Goal: Task Accomplishment & Management: Complete application form

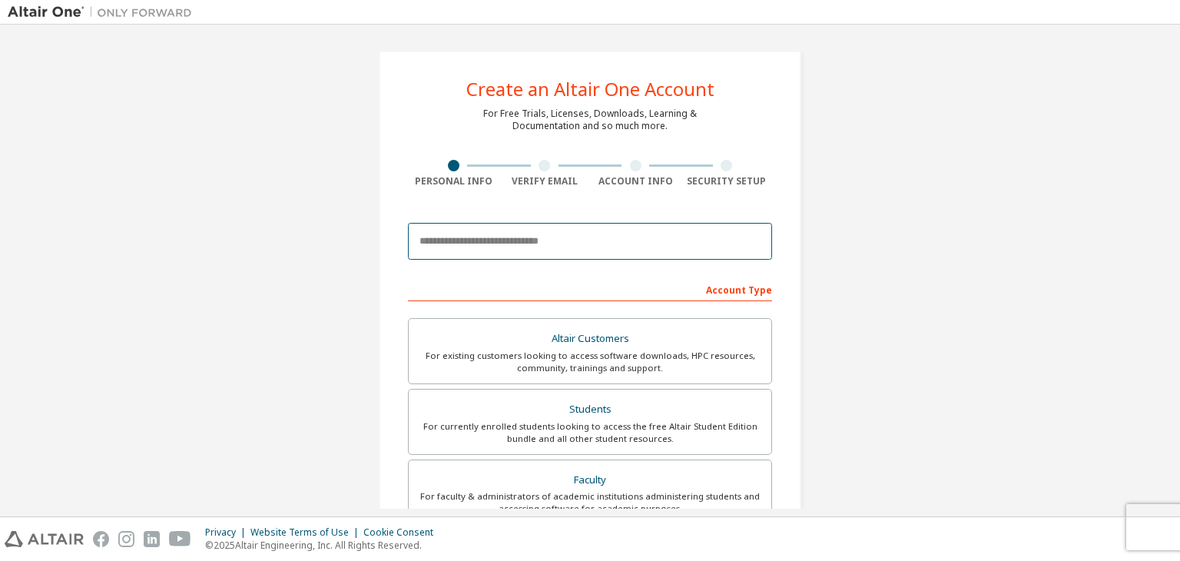
click at [526, 241] on input "email" at bounding box center [590, 241] width 364 height 37
type input "**********"
click at [459, 242] on input "**********" at bounding box center [590, 241] width 364 height 37
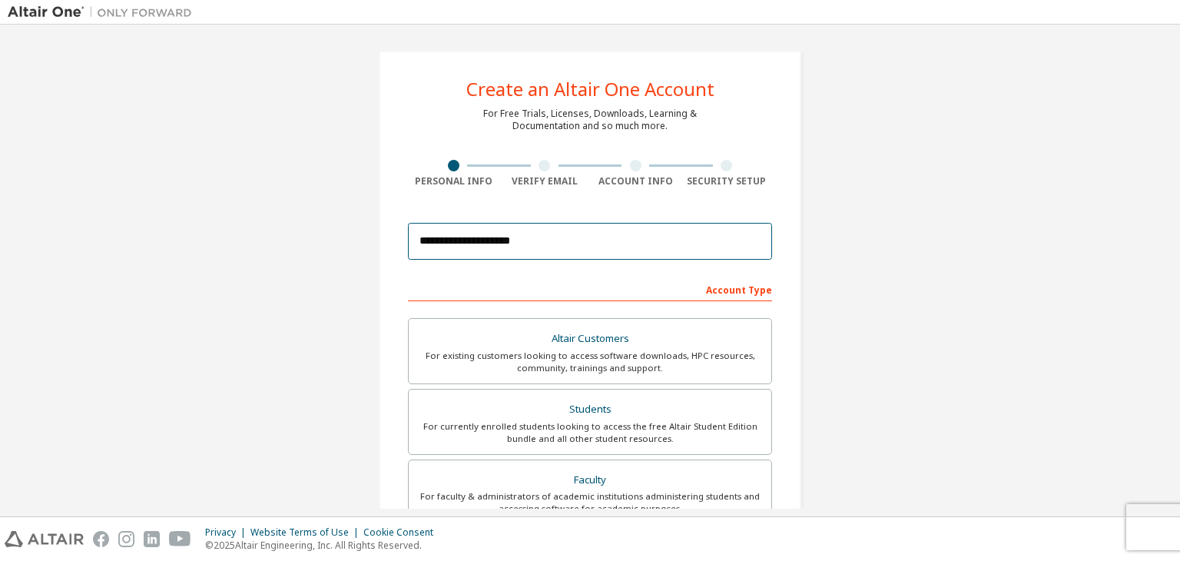
click at [459, 242] on input "**********" at bounding box center [590, 241] width 364 height 37
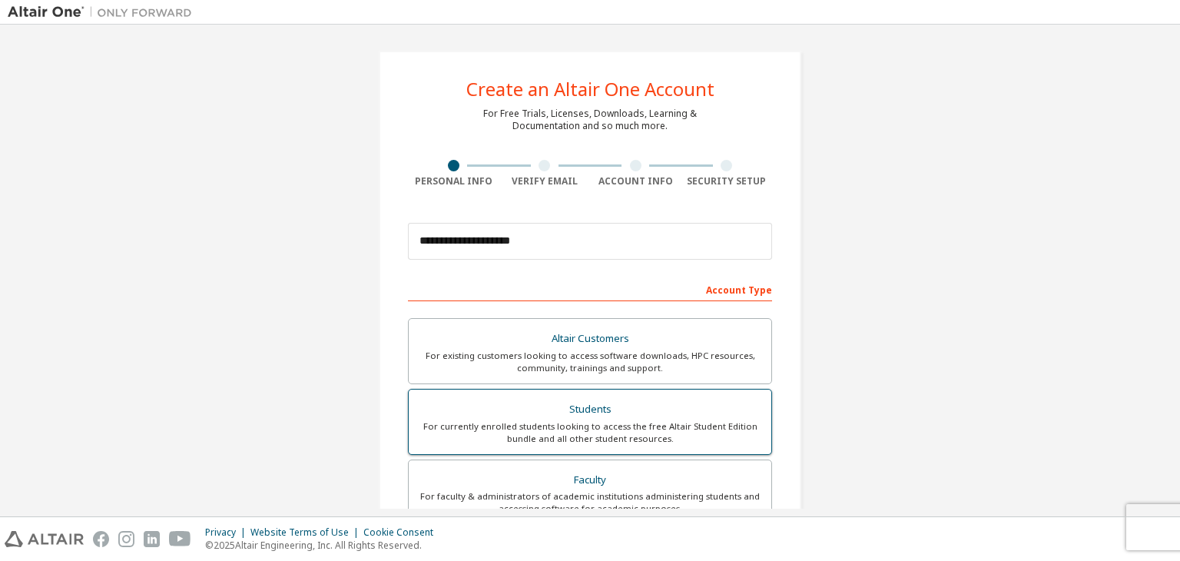
click at [573, 437] on div "For currently enrolled students looking to access the free Altair Student Editi…" at bounding box center [590, 432] width 344 height 25
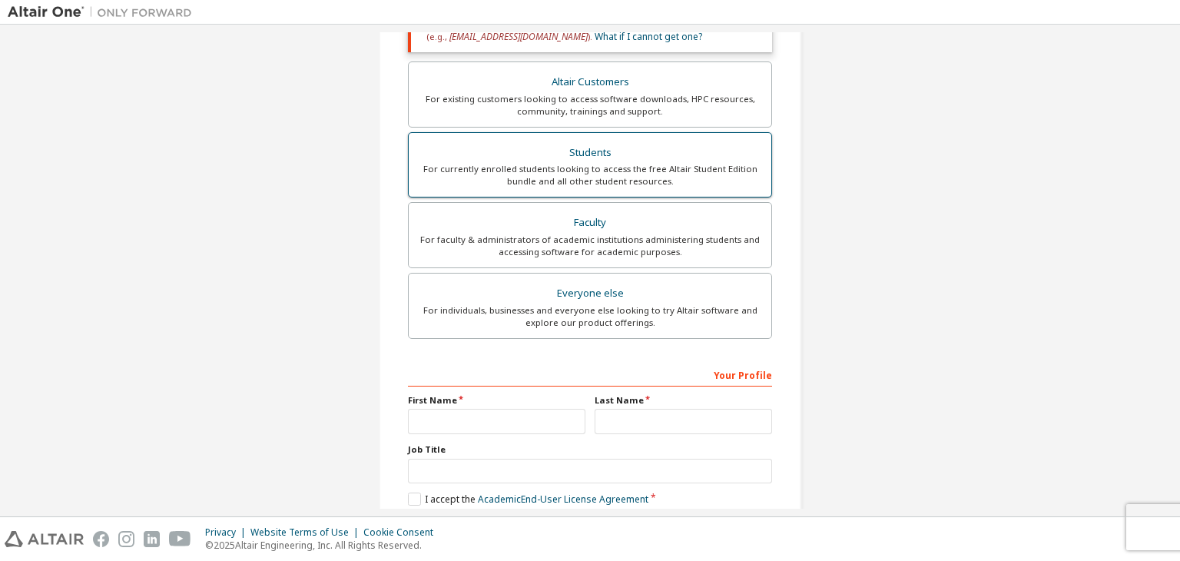
scroll to position [331, 0]
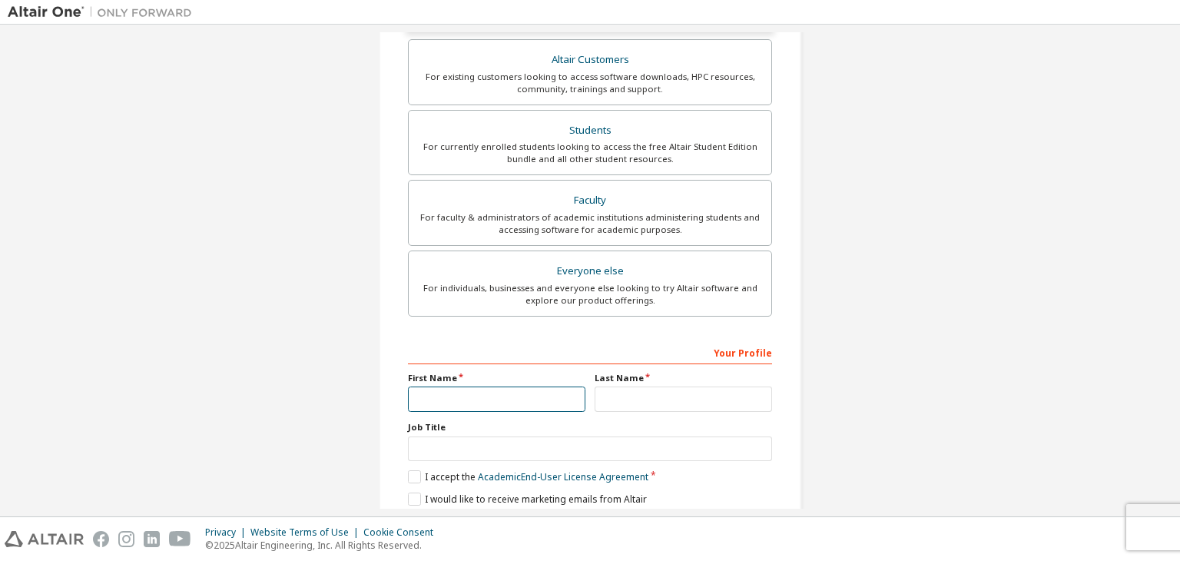
click at [530, 397] on input "text" at bounding box center [497, 399] width 178 height 25
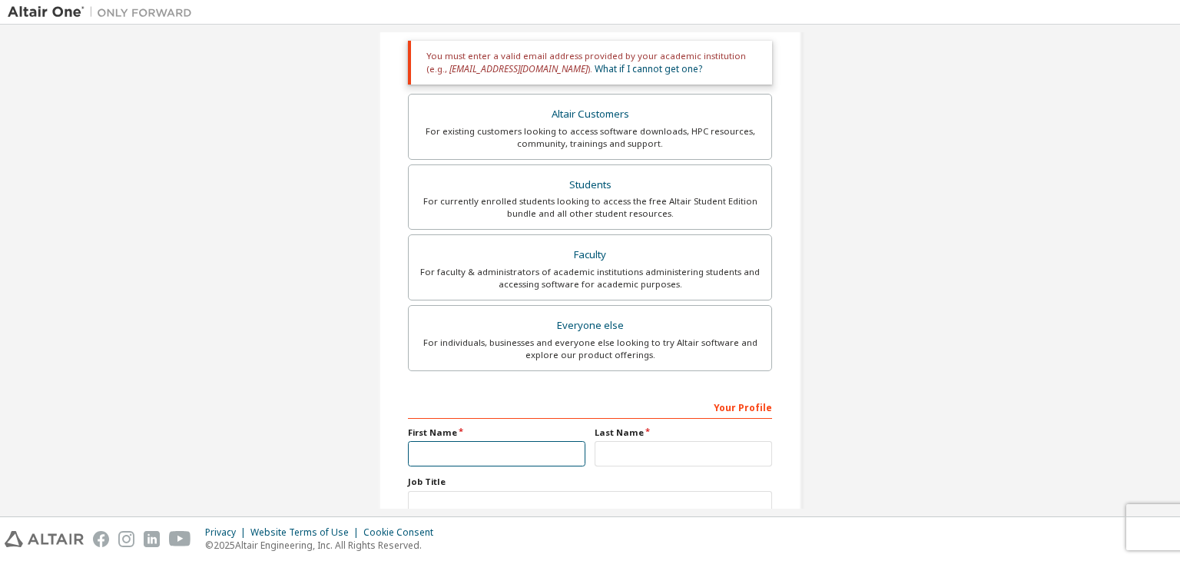
scroll to position [275, 0]
type input "*"
type input "****"
click at [624, 463] on input "text" at bounding box center [684, 455] width 178 height 25
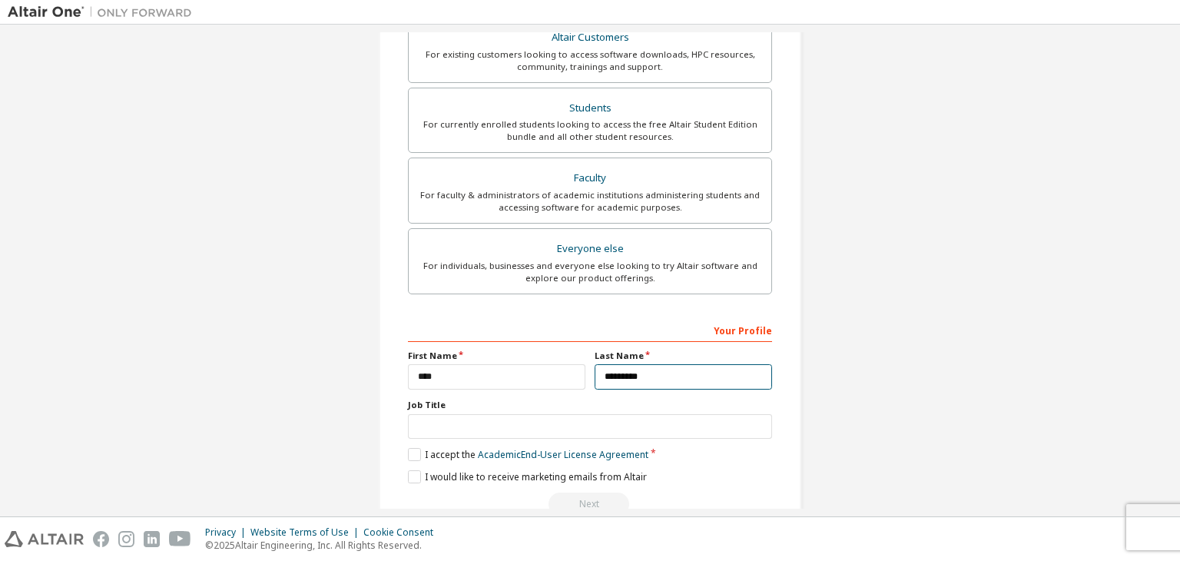
scroll to position [0, 0]
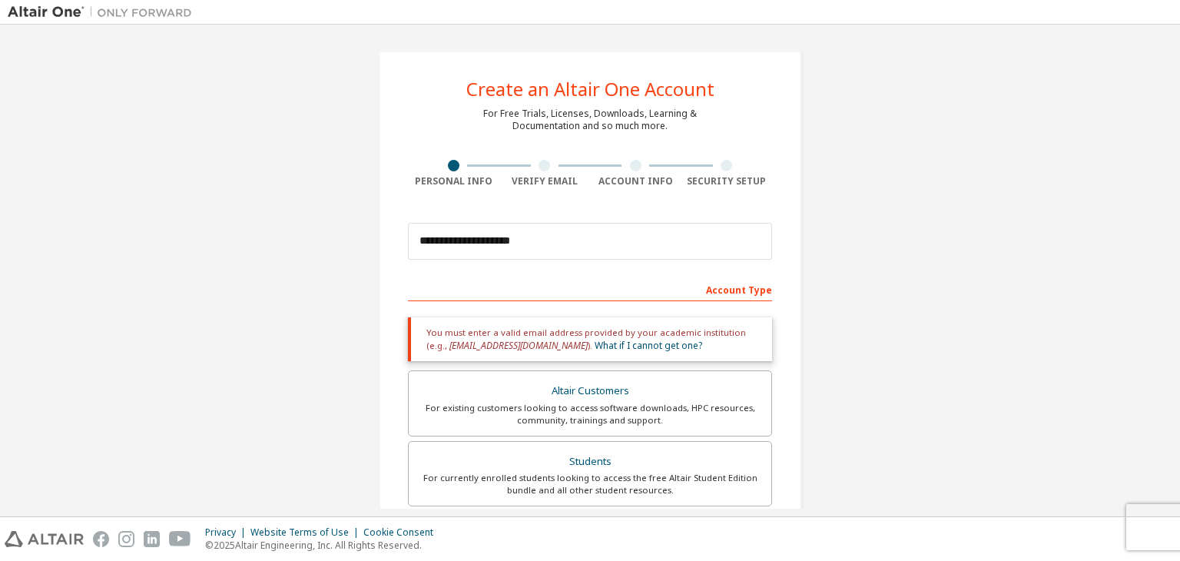
type input "*********"
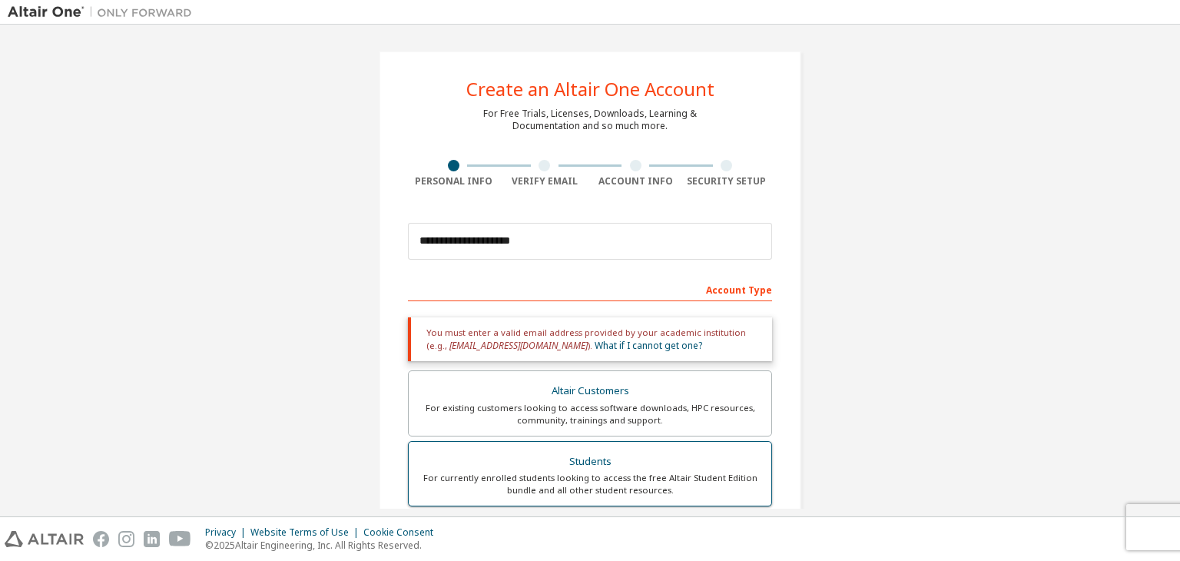
scroll to position [226, 0]
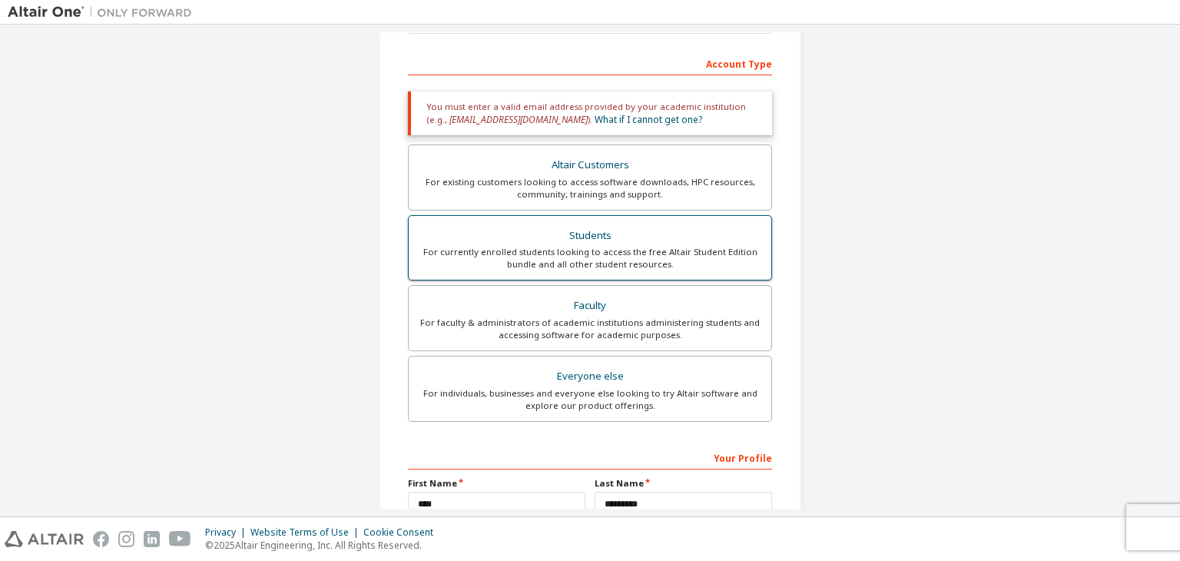
click at [569, 254] on div "For currently enrolled students looking to access the free Altair Student Editi…" at bounding box center [590, 258] width 344 height 25
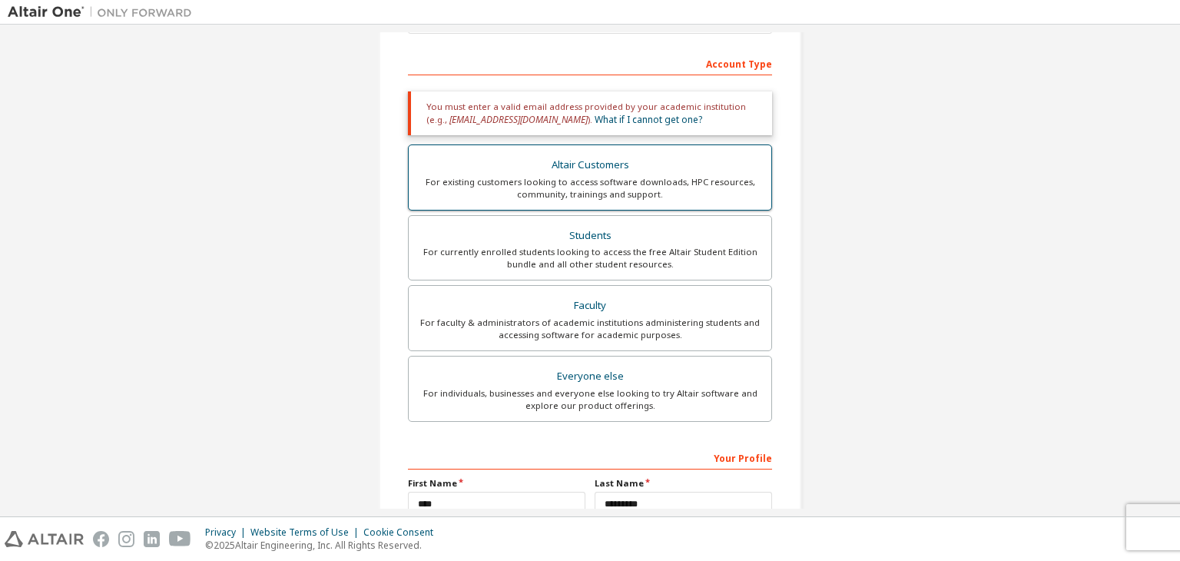
scroll to position [0, 0]
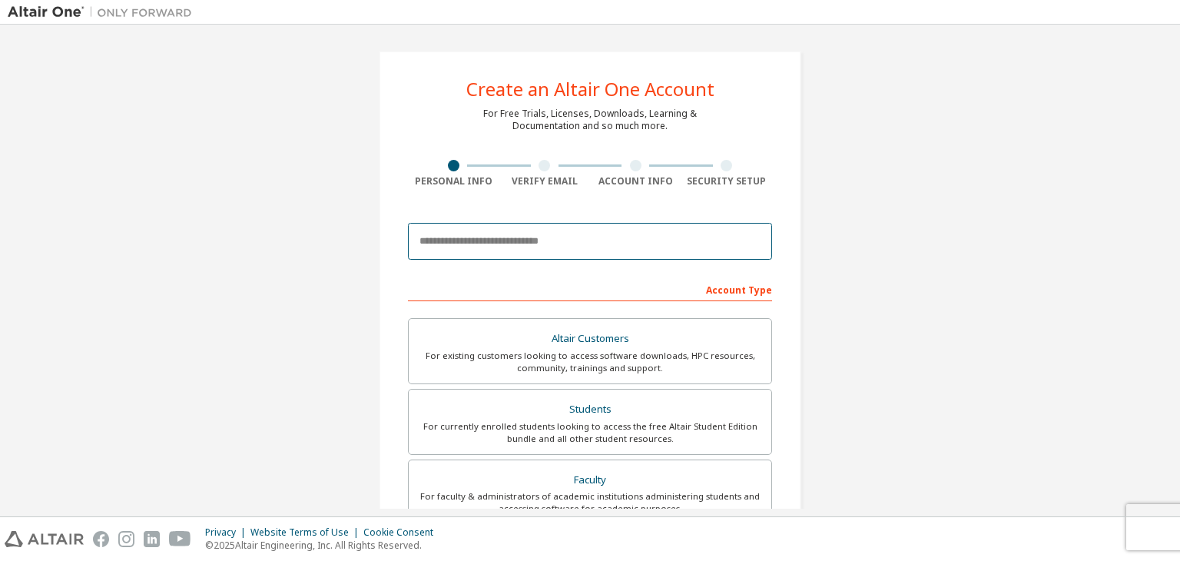
click at [448, 237] on input "email" at bounding box center [590, 241] width 364 height 37
type input "**********"
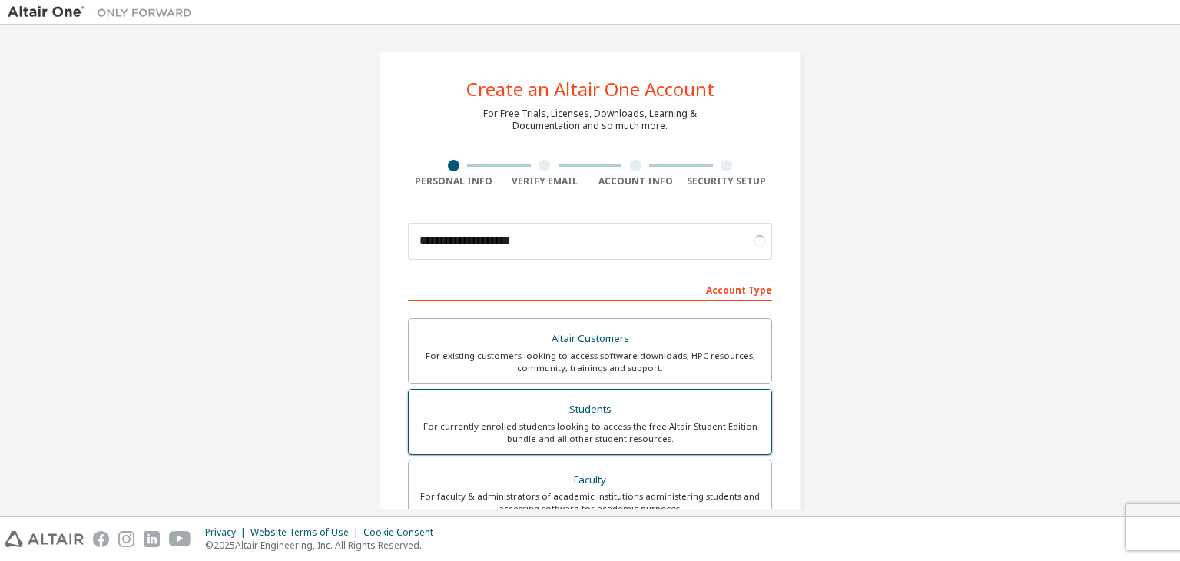
click at [513, 432] on div "For currently enrolled students looking to access the free Altair Student Editi…" at bounding box center [590, 432] width 344 height 25
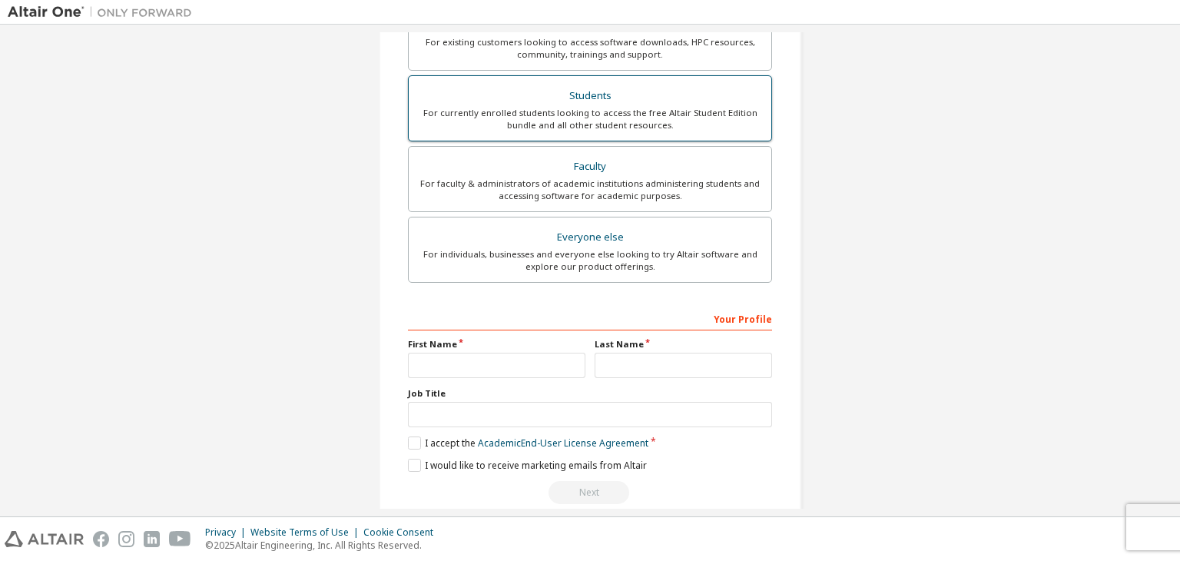
scroll to position [355, 0]
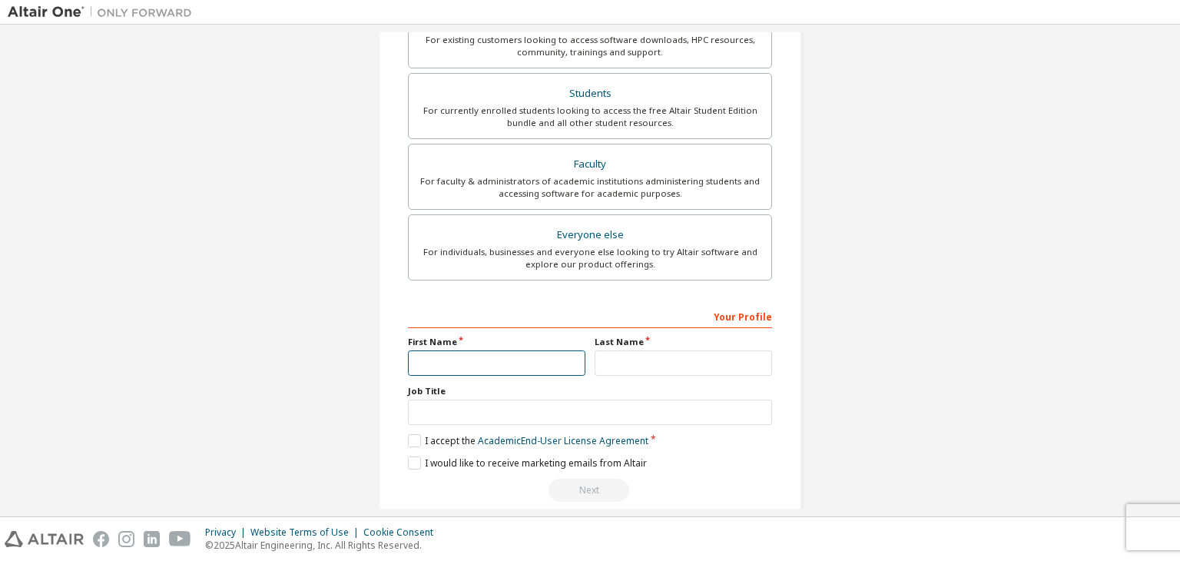
click at [506, 363] on input "text" at bounding box center [497, 362] width 178 height 25
type input "****"
click at [609, 354] on input "text" at bounding box center [684, 362] width 178 height 25
type input "*********"
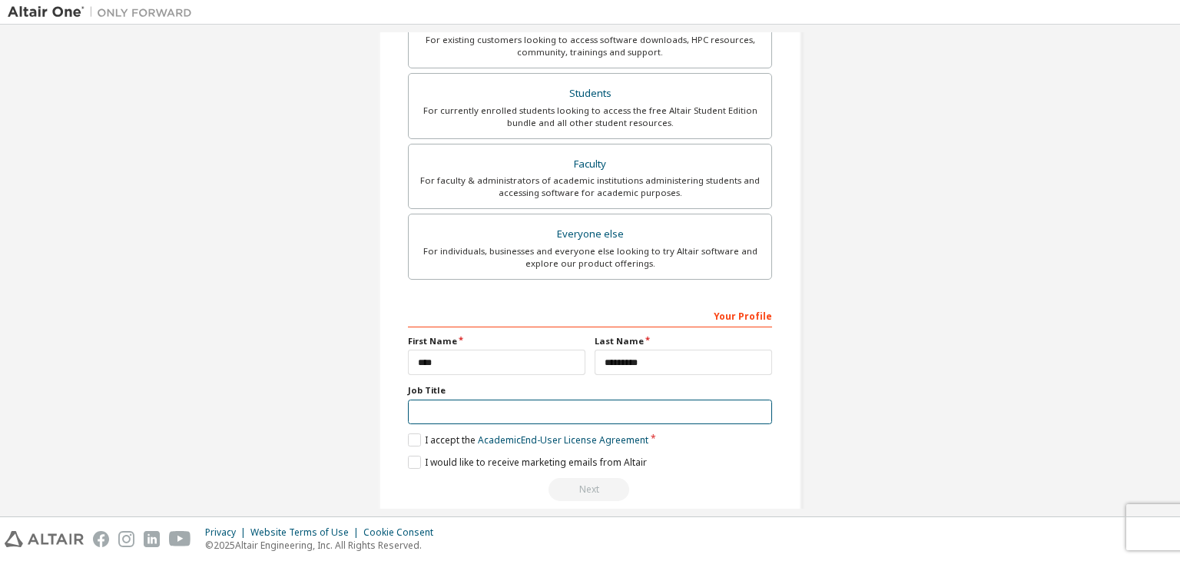
click at [529, 400] on input "text" at bounding box center [590, 412] width 364 height 25
type input "*******"
click at [410, 440] on label "I accept the Academic End-User License Agreement" at bounding box center [528, 439] width 241 height 13
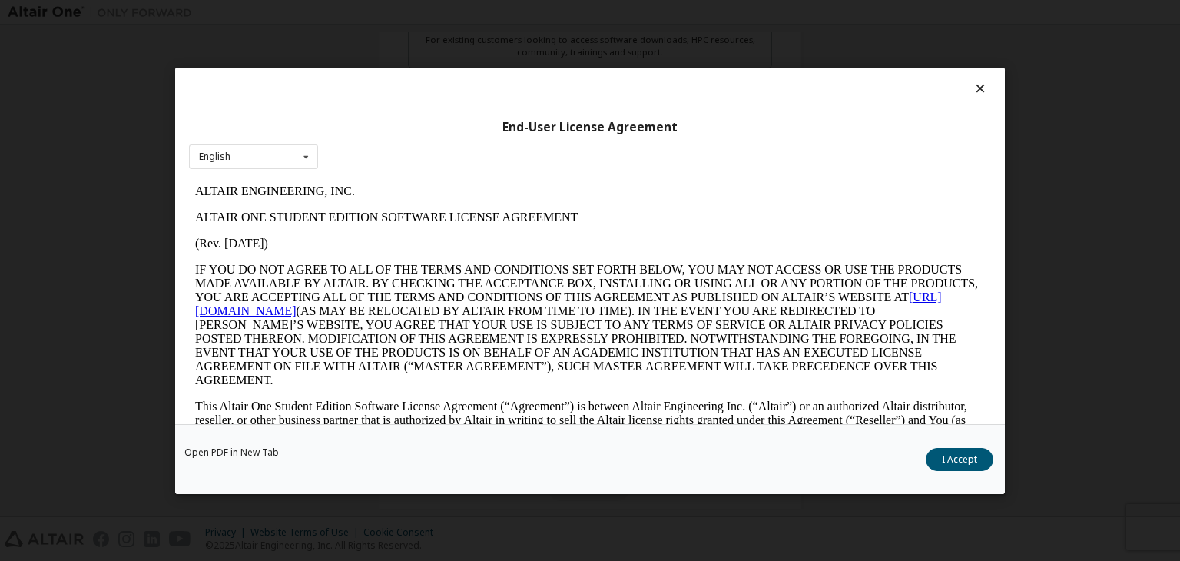
scroll to position [0, 0]
click at [956, 462] on button "I Accept" at bounding box center [960, 459] width 68 height 23
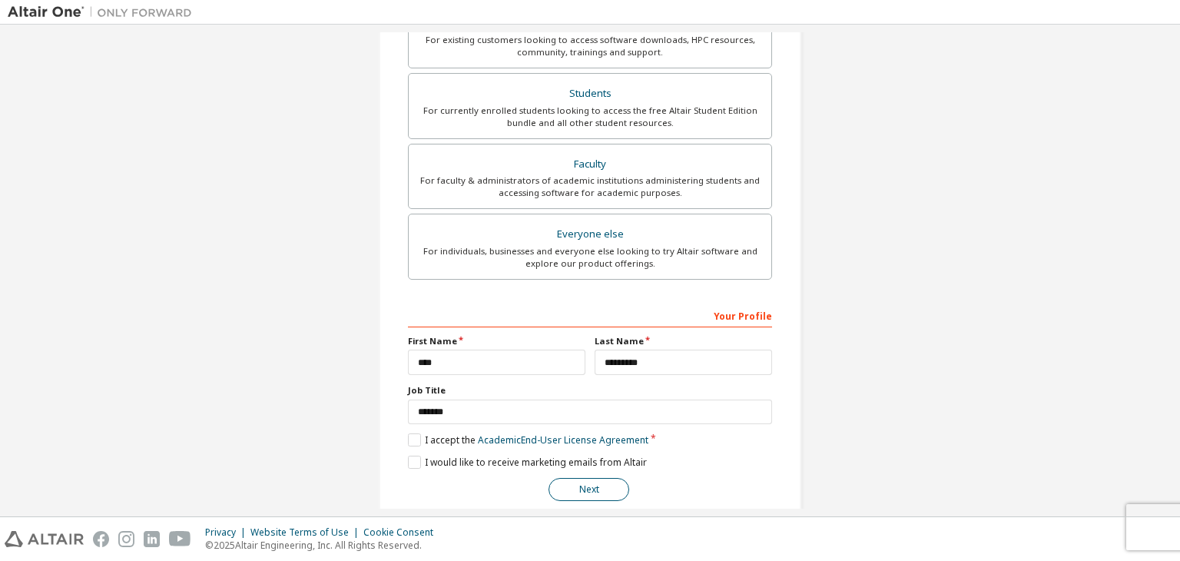
click at [602, 488] on button "Next" at bounding box center [589, 489] width 81 height 23
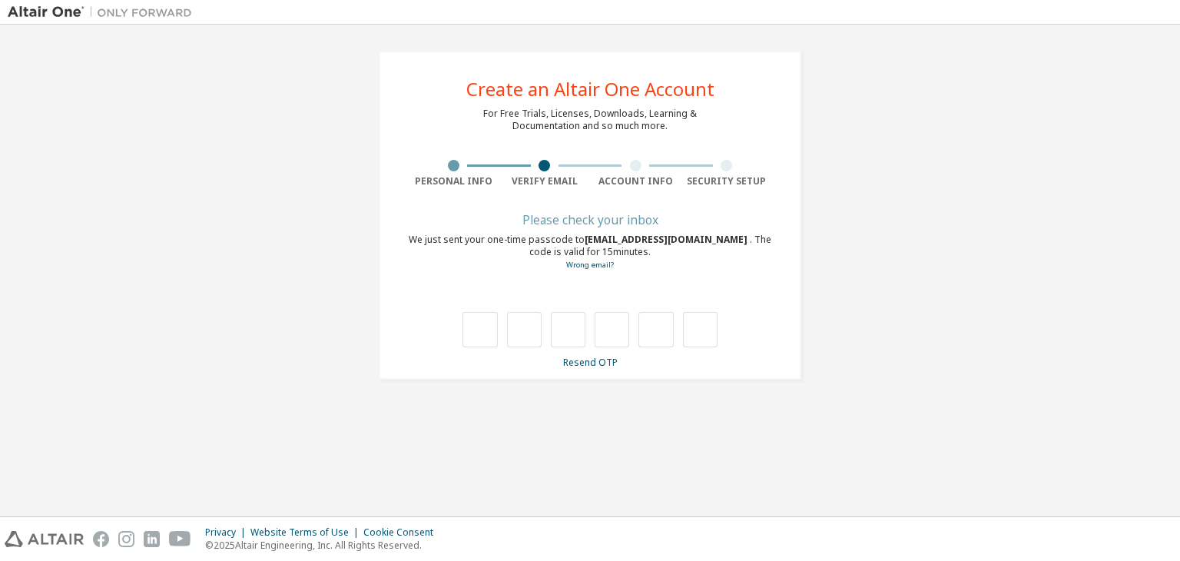
type input "*"
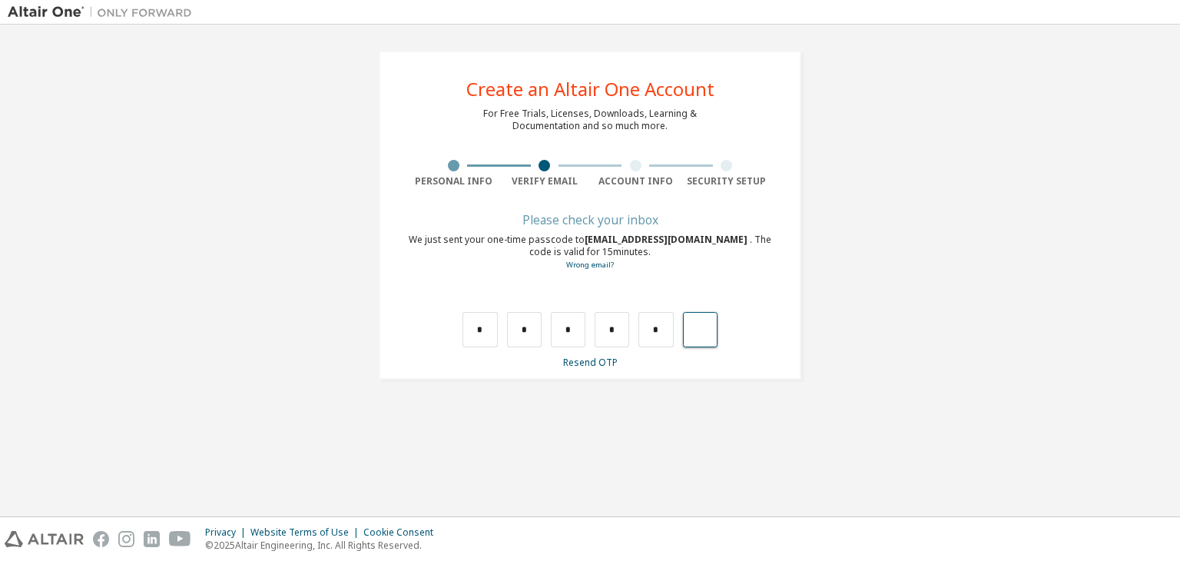
type input "*"
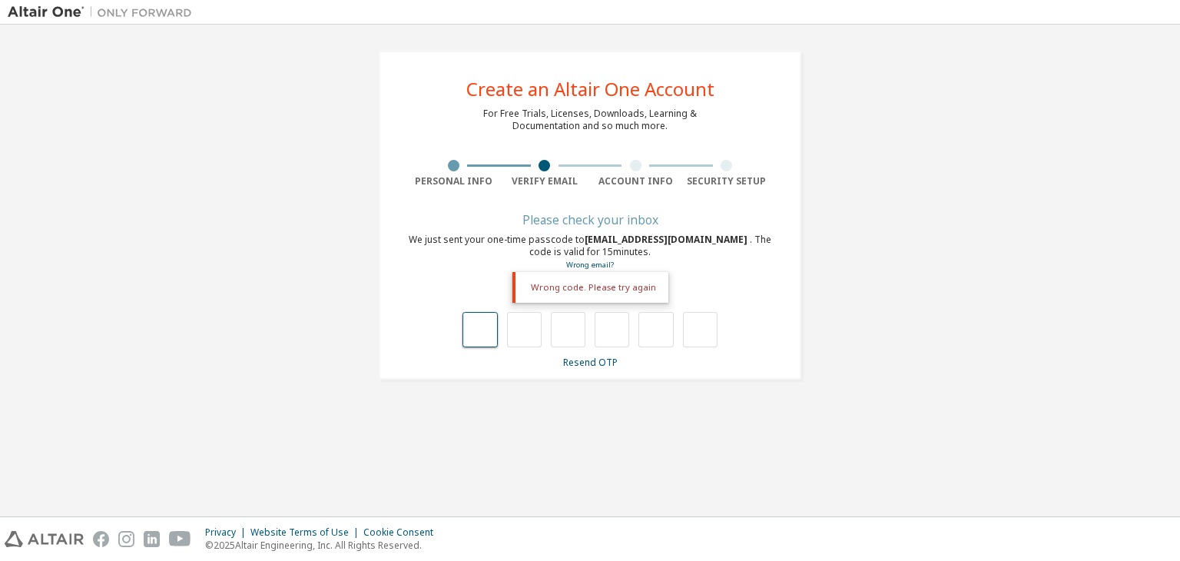
click at [491, 334] on input "text" at bounding box center [480, 329] width 35 height 35
type input "*"
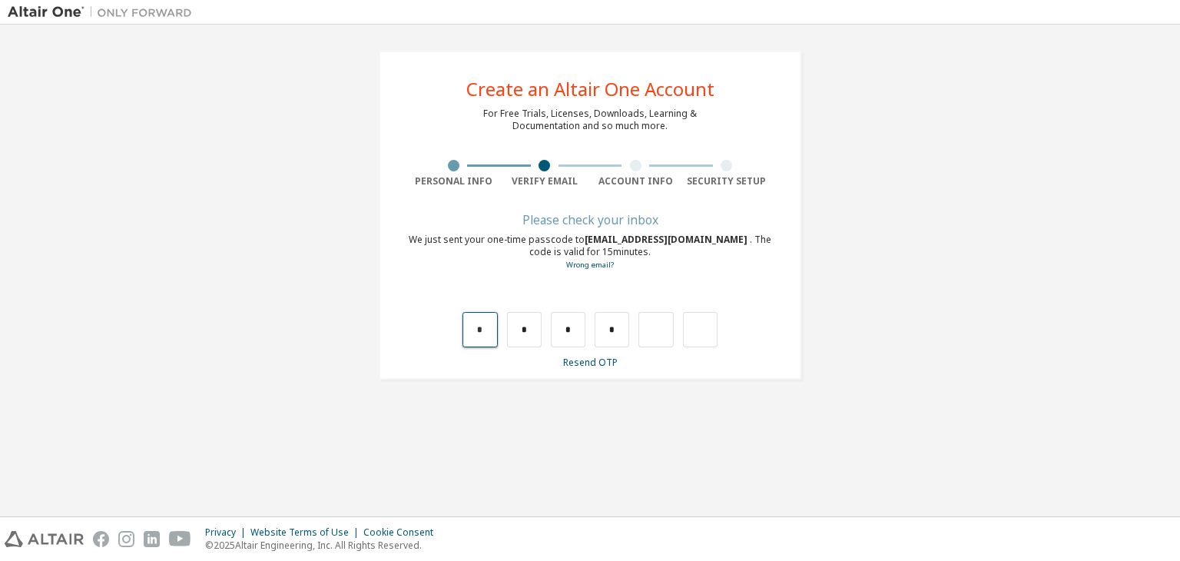
click at [470, 328] on input "*" at bounding box center [480, 329] width 35 height 35
click at [526, 326] on input "*" at bounding box center [524, 329] width 35 height 35
type input "*"
click at [526, 326] on input "*" at bounding box center [524, 329] width 35 height 35
type input "*"
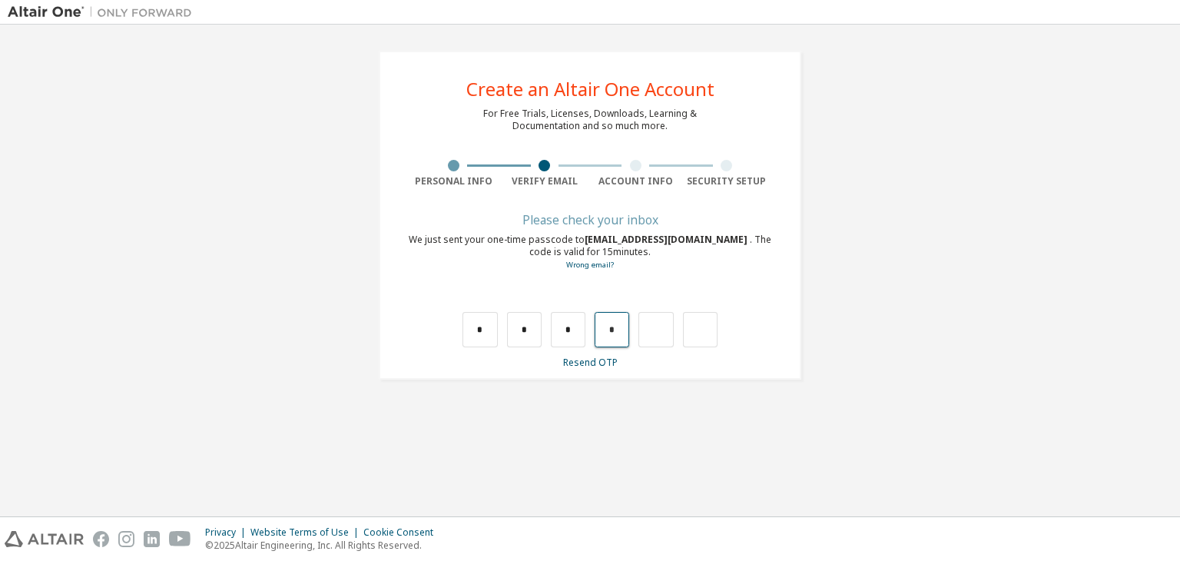
click at [607, 333] on input "*" at bounding box center [612, 329] width 35 height 35
click at [615, 333] on input "*" at bounding box center [612, 329] width 35 height 35
type input "*"
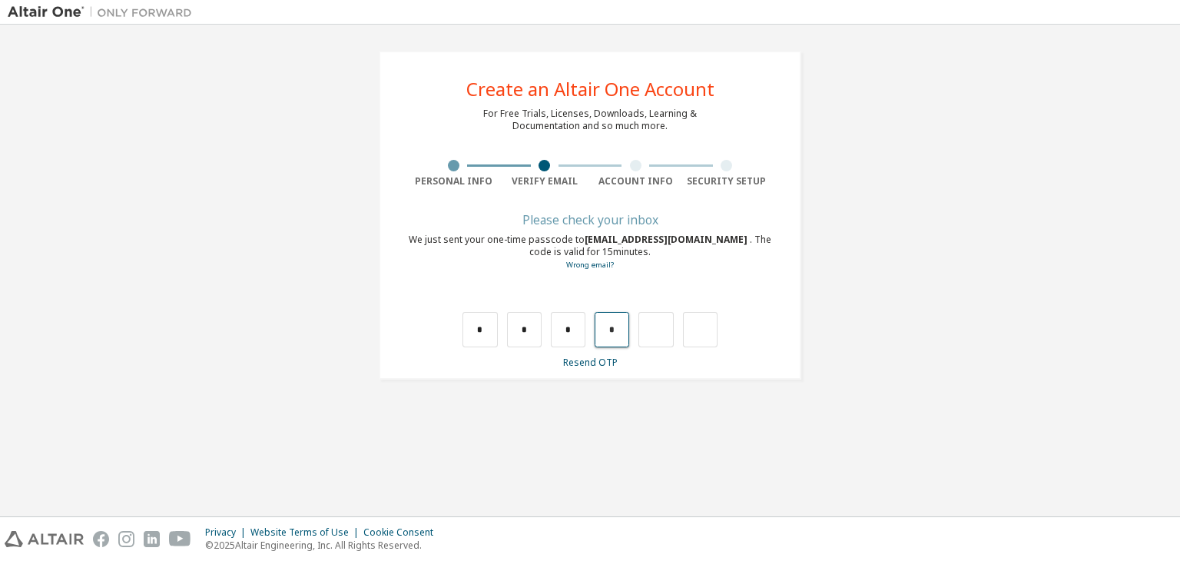
click at [616, 333] on input "*" at bounding box center [612, 329] width 35 height 35
type input "*"
click at [670, 324] on input "*" at bounding box center [656, 329] width 35 height 35
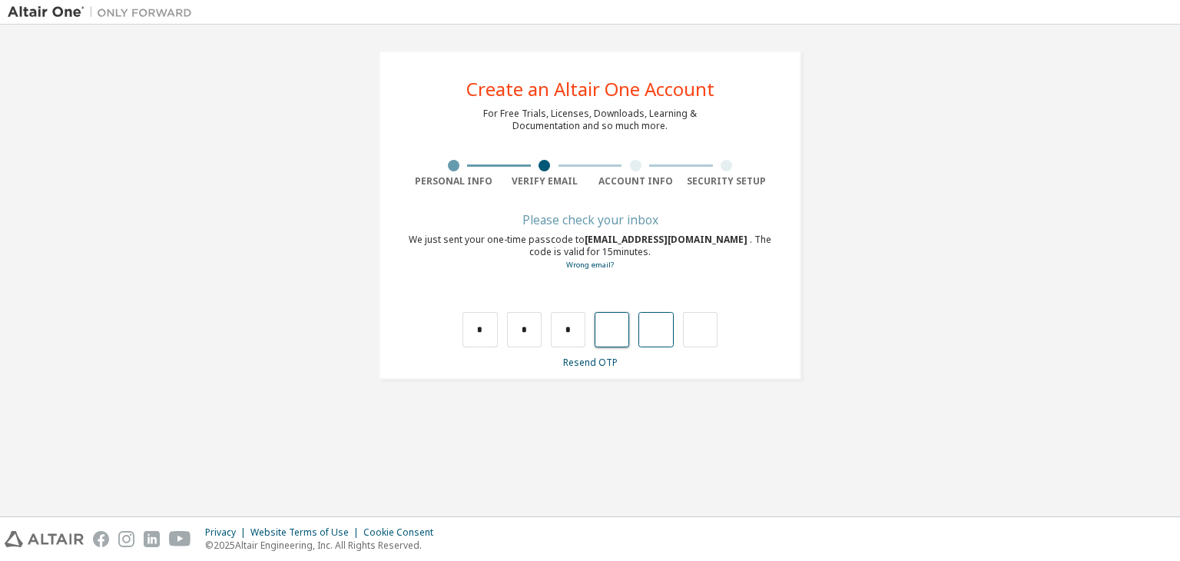
type input "*"
click at [483, 334] on input "text" at bounding box center [480, 329] width 35 height 35
type input "*"
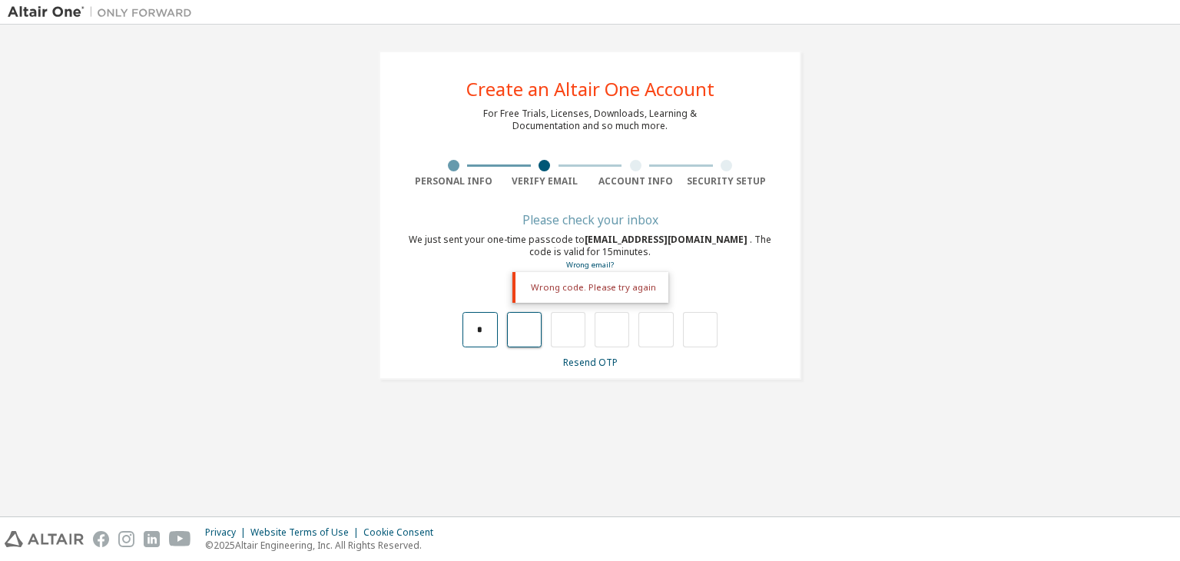
type input "*"
click at [495, 330] on input "*" at bounding box center [480, 329] width 35 height 35
type input "*"
click at [565, 330] on input "text" at bounding box center [568, 329] width 35 height 35
click at [526, 337] on input "*" at bounding box center [524, 329] width 35 height 35
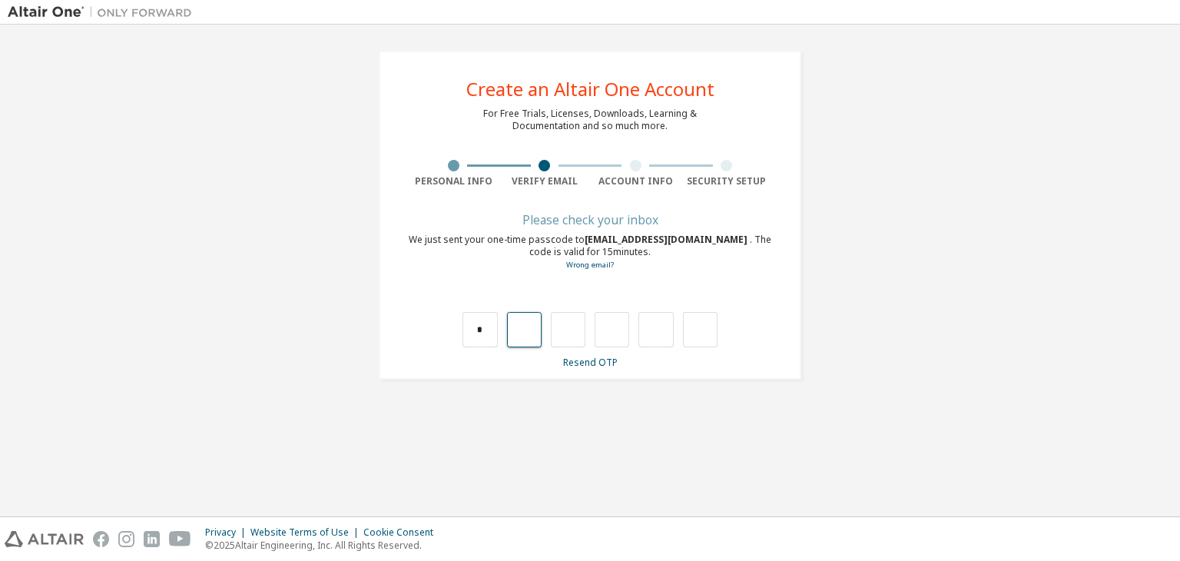
type input "*"
click at [529, 336] on input "*" at bounding box center [524, 329] width 35 height 35
type input "*"
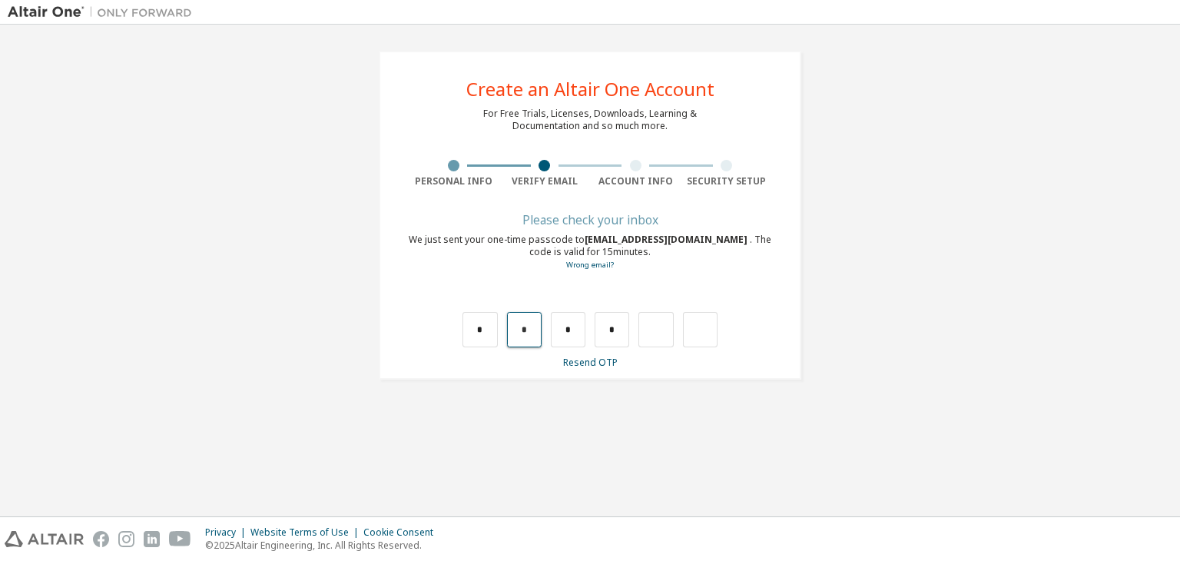
click at [532, 333] on input "*" at bounding box center [524, 329] width 35 height 35
type input "*"
click at [618, 329] on input "*" at bounding box center [612, 329] width 35 height 35
type input "*"
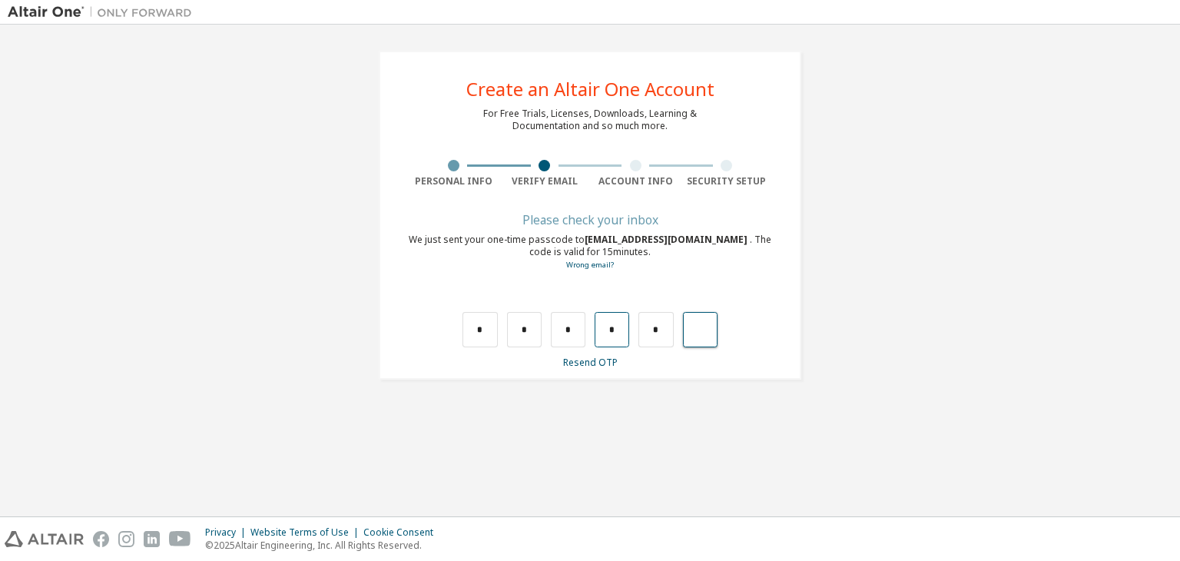
type input "*"
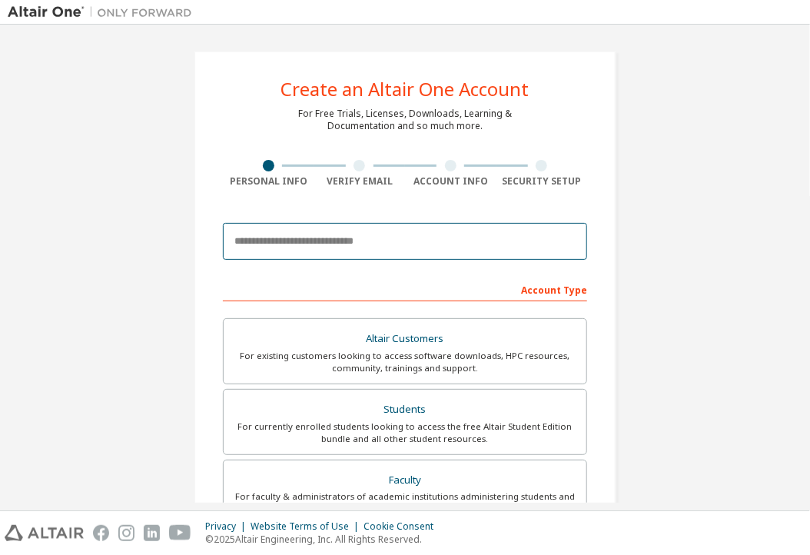
click at [321, 244] on input "email" at bounding box center [405, 241] width 364 height 37
type input "**********"
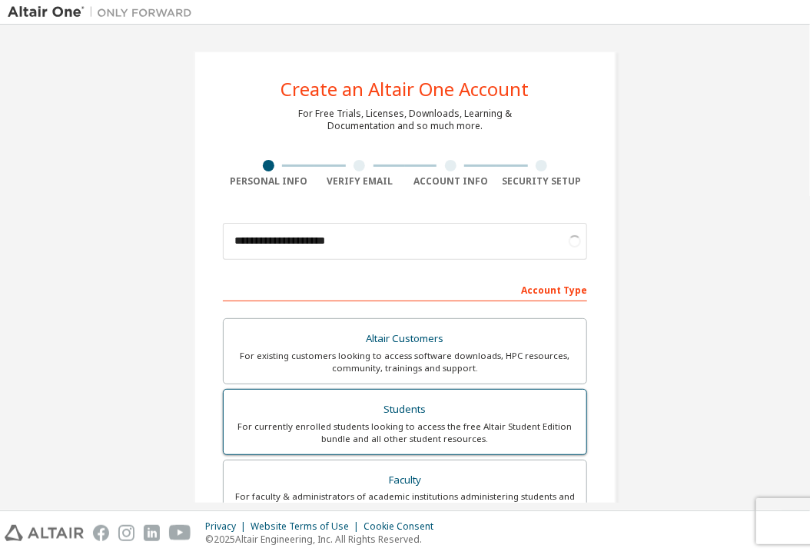
click at [360, 415] on div "Students" at bounding box center [405, 410] width 344 height 22
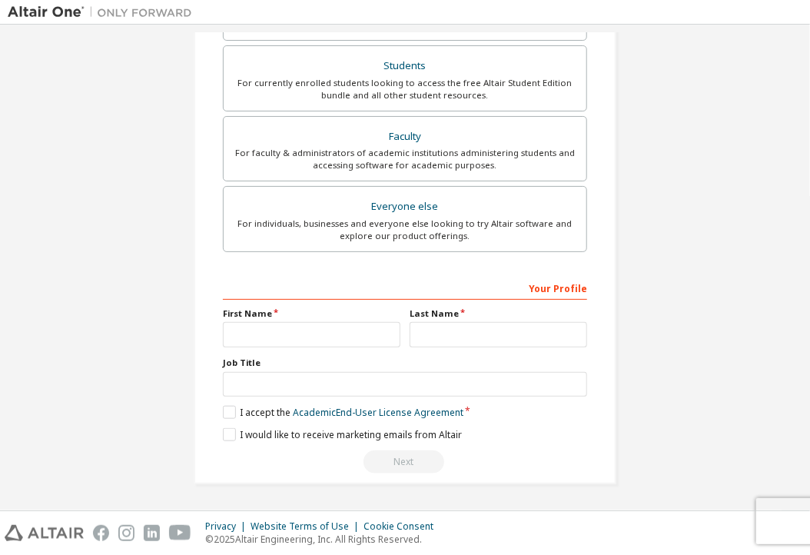
scroll to position [340, 0]
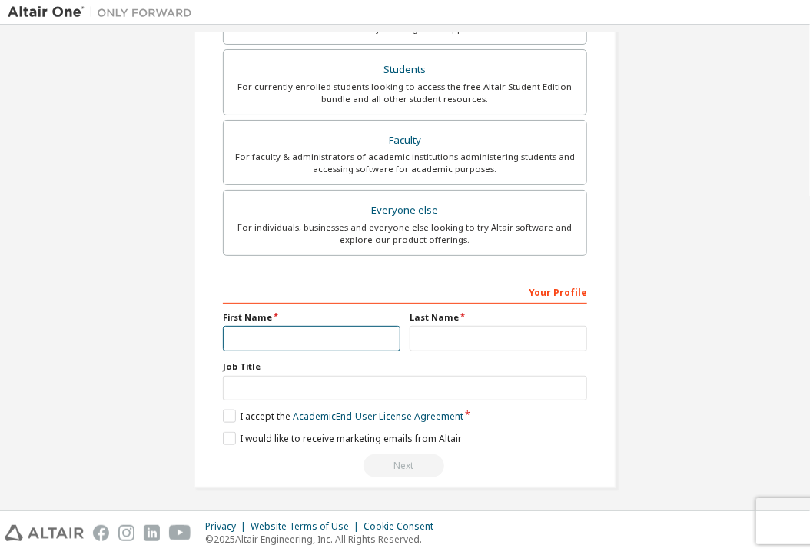
click at [357, 341] on input "text" at bounding box center [312, 338] width 178 height 25
type input "****"
click at [358, 337] on input "****" at bounding box center [312, 338] width 178 height 25
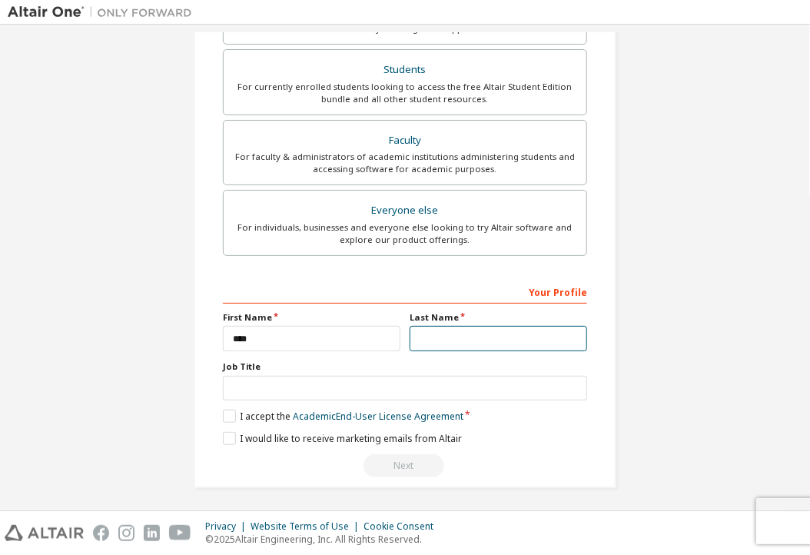
click at [421, 336] on input "text" at bounding box center [499, 338] width 178 height 25
type input "*********"
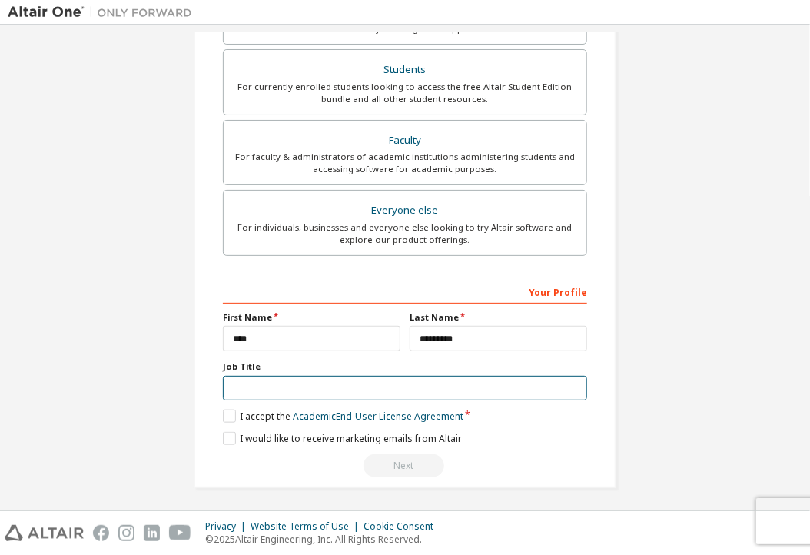
click at [344, 388] on input "text" at bounding box center [405, 388] width 364 height 25
type input "*******"
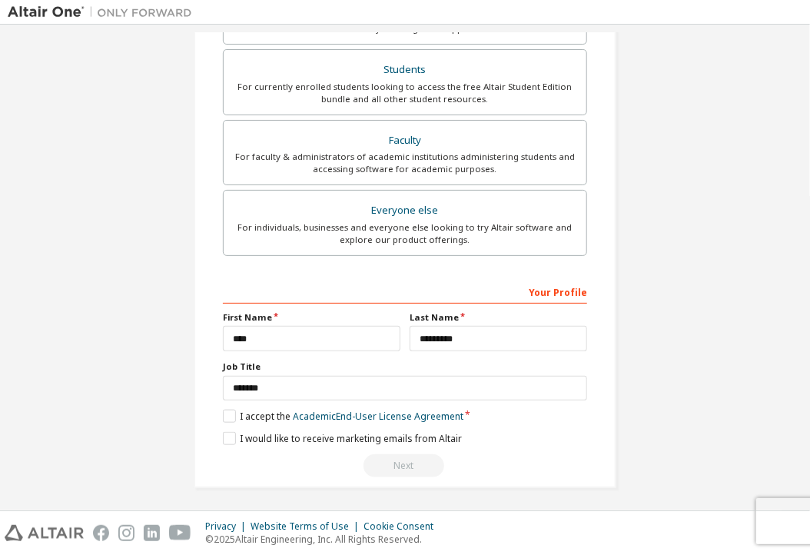
click at [227, 420] on div "Your Profile First Name **** Last Name ********* Job Title ******* Please provi…" at bounding box center [405, 378] width 364 height 199
click at [225, 413] on label "I accept the Academic End-User License Agreement" at bounding box center [343, 416] width 241 height 13
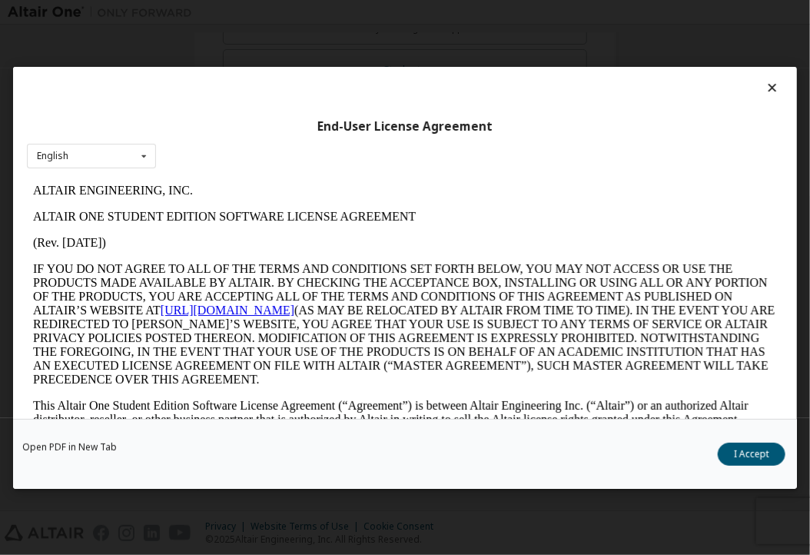
scroll to position [0, 0]
click at [148, 158] on icon at bounding box center [143, 156] width 19 height 24
click at [765, 446] on button "I Accept" at bounding box center [752, 453] width 68 height 23
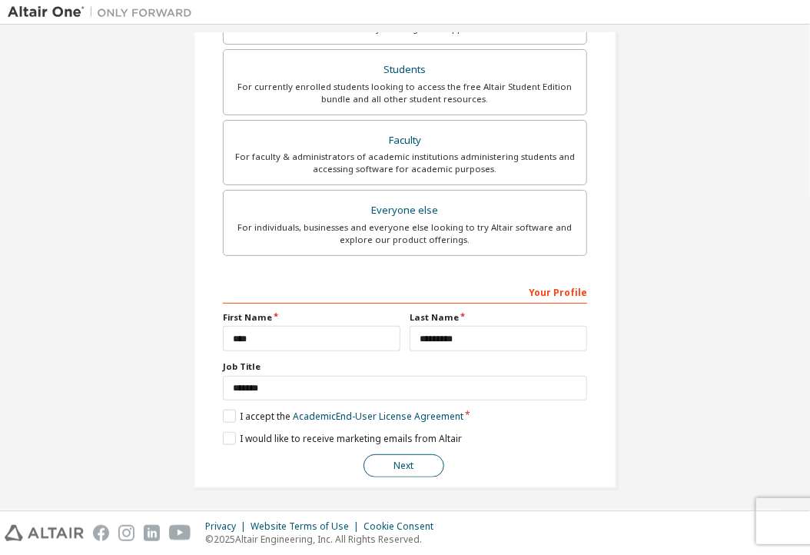
click at [414, 466] on button "Next" at bounding box center [403, 465] width 81 height 23
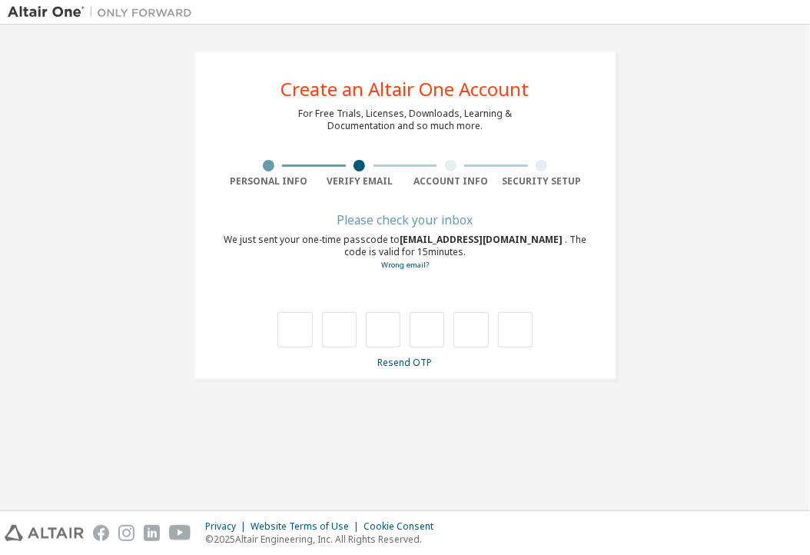
type input "*"
click at [342, 341] on input "*" at bounding box center [339, 329] width 35 height 35
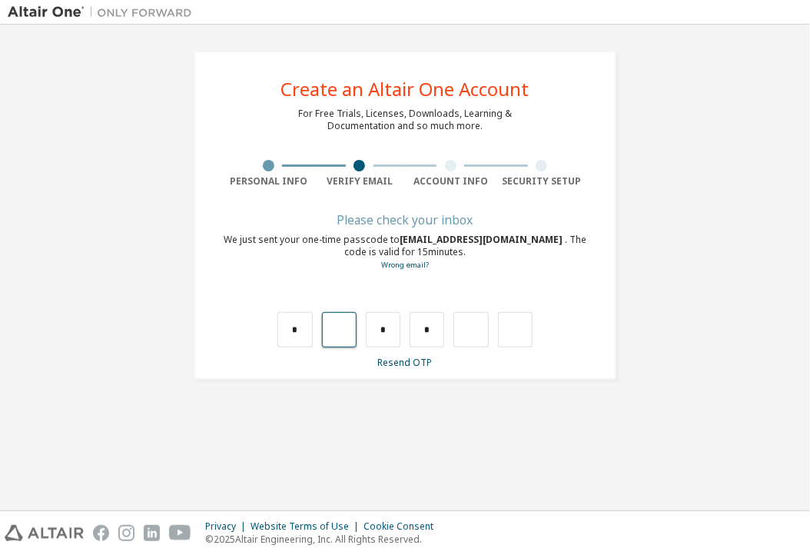
type input "*"
click at [347, 329] on input "*" at bounding box center [339, 329] width 35 height 35
type input "*"
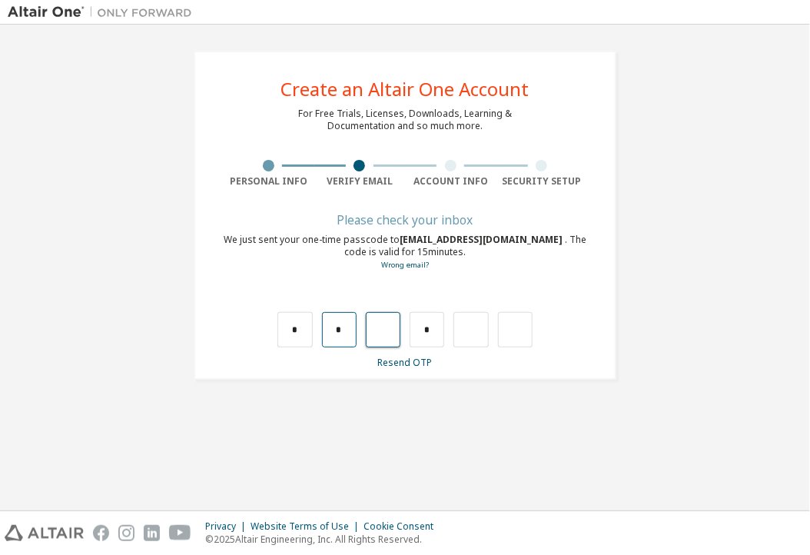
type input "*"
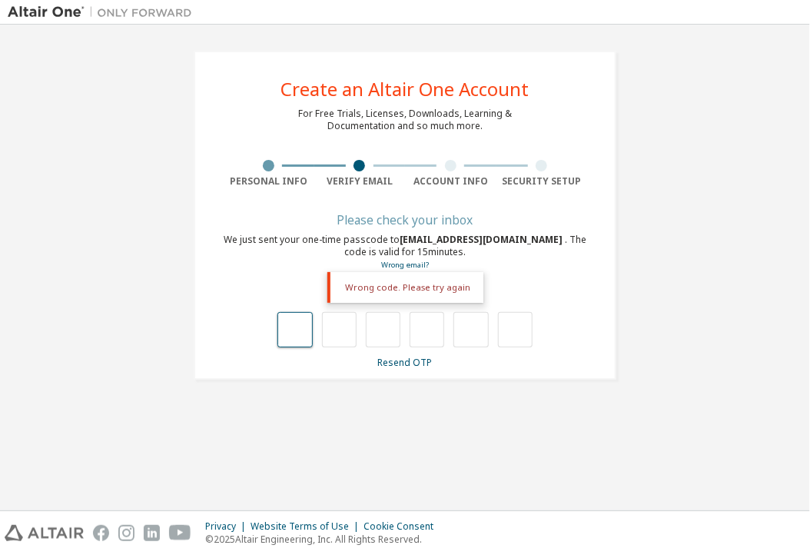
click at [287, 342] on input "text" at bounding box center [294, 329] width 35 height 35
type input "*"
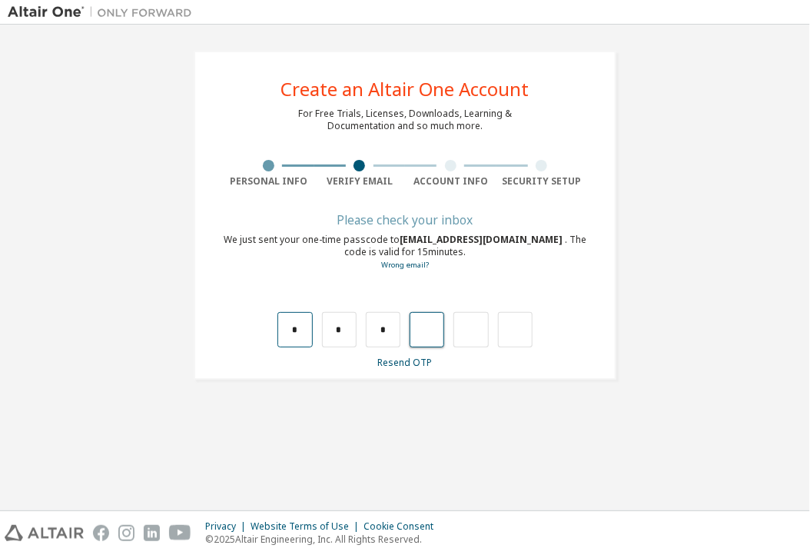
type input "*"
click at [294, 339] on input "text" at bounding box center [294, 329] width 35 height 35
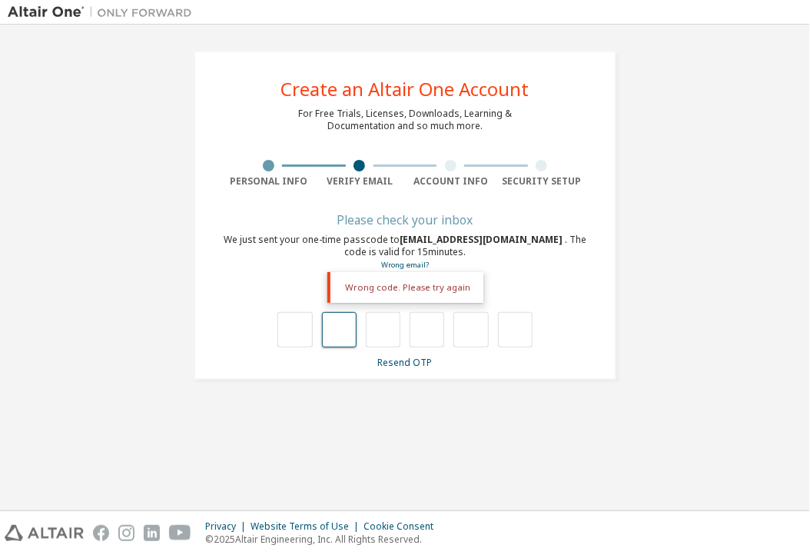
click at [335, 328] on input "text" at bounding box center [339, 329] width 35 height 35
type input "*"
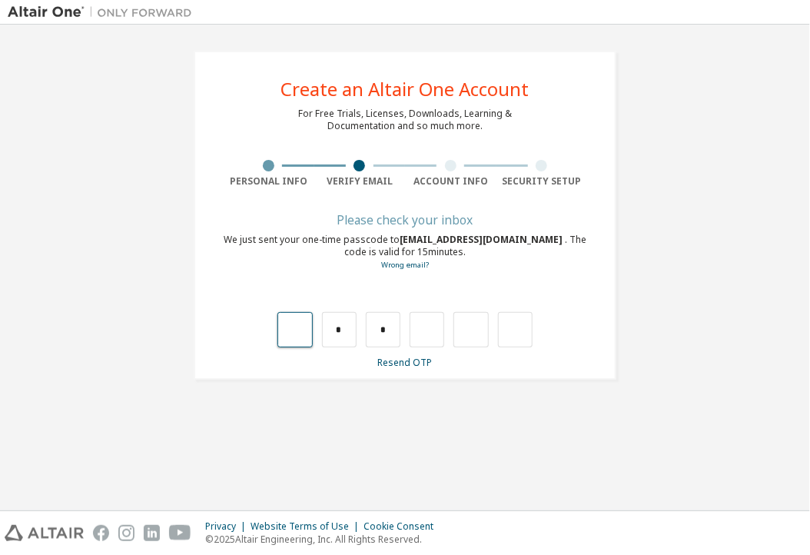
click at [299, 334] on input "text" at bounding box center [294, 329] width 35 height 35
type input "*"
click at [338, 318] on input "*" at bounding box center [339, 329] width 35 height 35
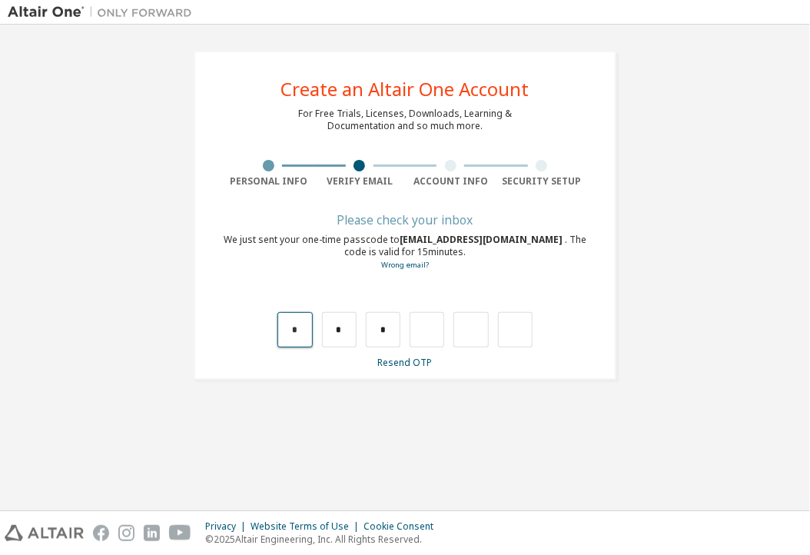
click at [297, 334] on input "*" at bounding box center [294, 329] width 35 height 35
type input "*"
click at [385, 333] on input "*" at bounding box center [383, 329] width 35 height 35
type input "*"
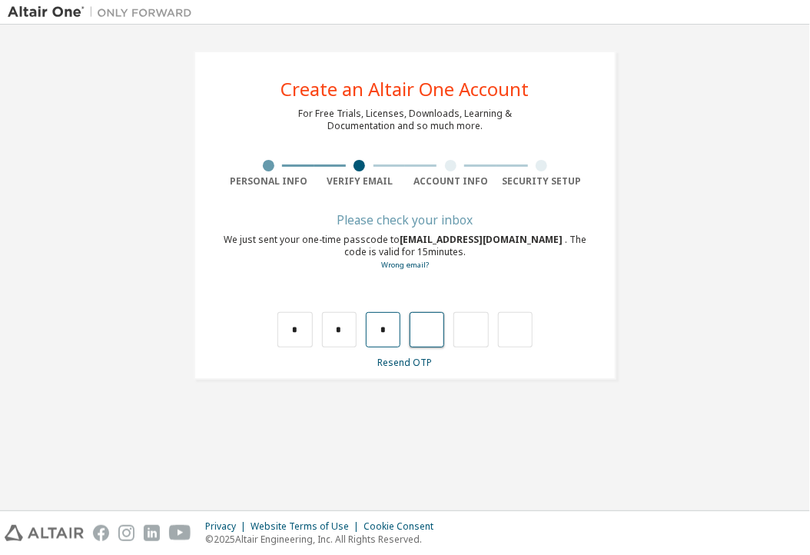
type input "*"
click at [424, 347] on input "*" at bounding box center [427, 329] width 35 height 35
click at [432, 337] on input "*" at bounding box center [427, 329] width 35 height 35
click at [432, 337] on input "text" at bounding box center [427, 329] width 35 height 35
type input "*"
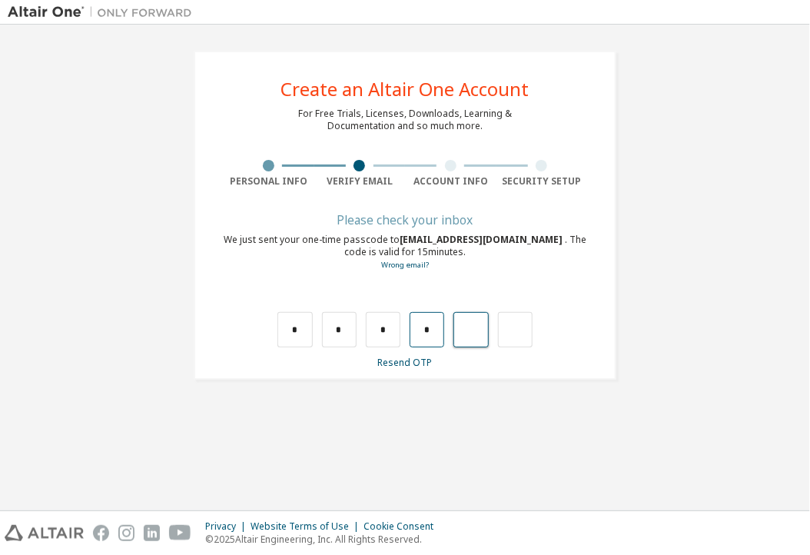
type input "*"
click at [470, 335] on input "*" at bounding box center [470, 329] width 35 height 35
click at [504, 327] on input "text" at bounding box center [515, 329] width 35 height 35
click at [481, 327] on input "*" at bounding box center [470, 329] width 35 height 35
type input "*"
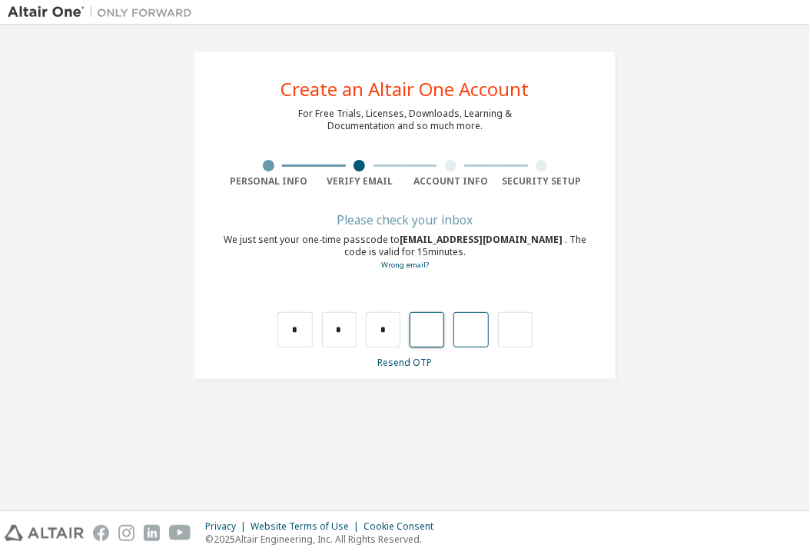
type input "*"
type input "**"
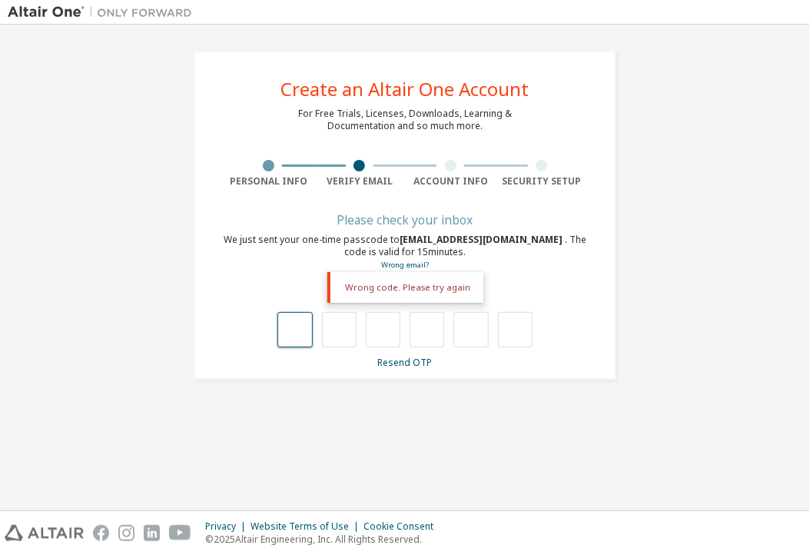
click at [290, 340] on input "text" at bounding box center [294, 329] width 35 height 35
type input "*"
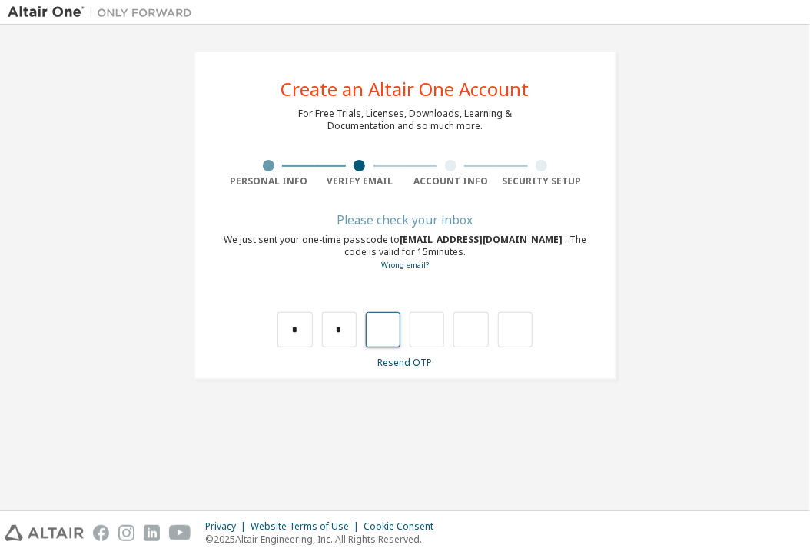
type input "*"
click at [344, 330] on input "*" at bounding box center [339, 329] width 35 height 35
type input "*"
click at [344, 330] on input "*" at bounding box center [339, 329] width 35 height 35
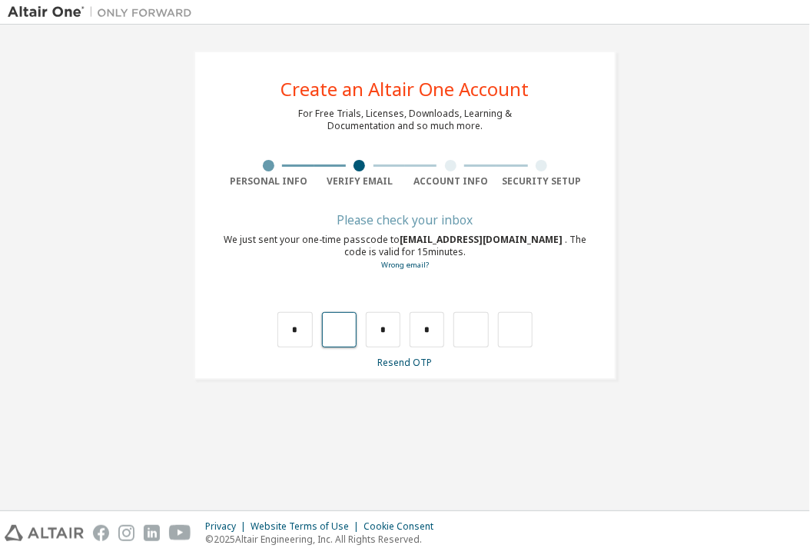
type input "*"
click at [353, 332] on input "*" at bounding box center [339, 329] width 35 height 35
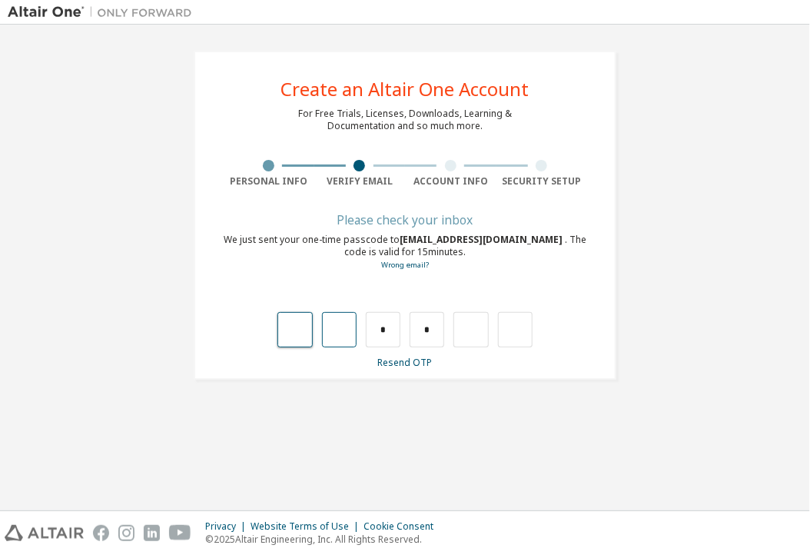
type input "*"
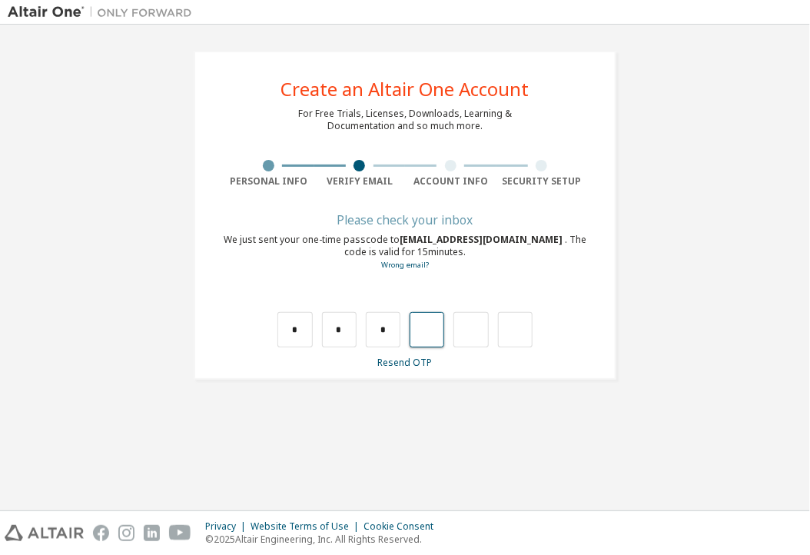
type input "*"
click at [440, 320] on input "*" at bounding box center [427, 329] width 35 height 35
click at [393, 320] on input "text" at bounding box center [383, 329] width 35 height 35
type input "*"
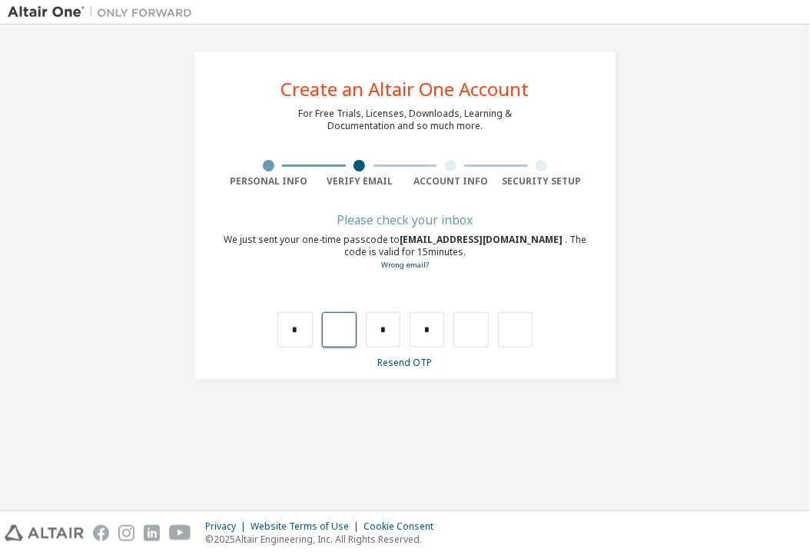
click at [337, 340] on input "text" at bounding box center [339, 329] width 35 height 35
click at [434, 329] on input "text" at bounding box center [427, 329] width 35 height 35
click at [336, 340] on input "text" at bounding box center [339, 329] width 35 height 35
type input "*"
click at [417, 331] on input "text" at bounding box center [427, 329] width 35 height 35
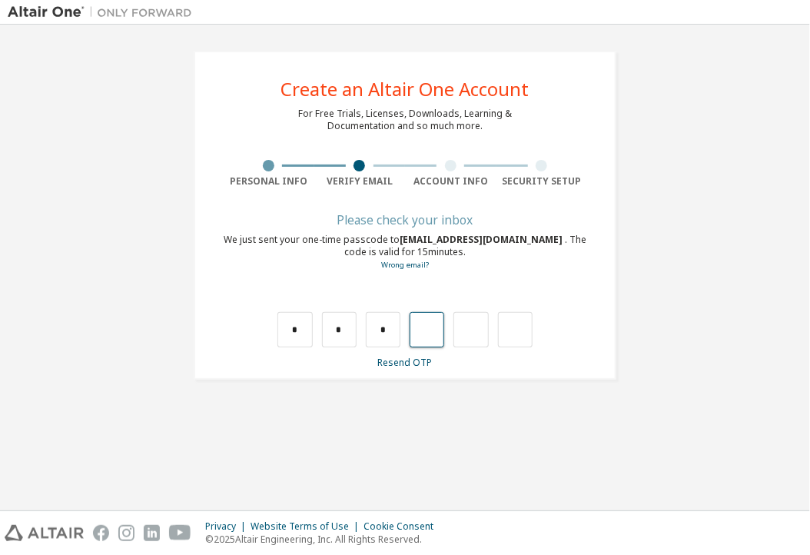
type input "*"
click at [482, 330] on input "*" at bounding box center [470, 329] width 35 height 35
type input "*"
click at [400, 330] on input "*" at bounding box center [383, 329] width 35 height 35
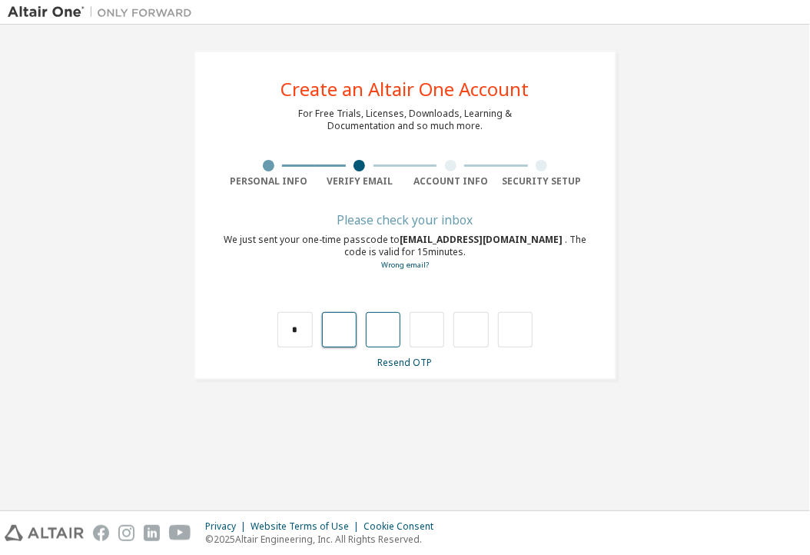
type input "*"
click at [432, 331] on input "*" at bounding box center [427, 329] width 35 height 35
type input "*"
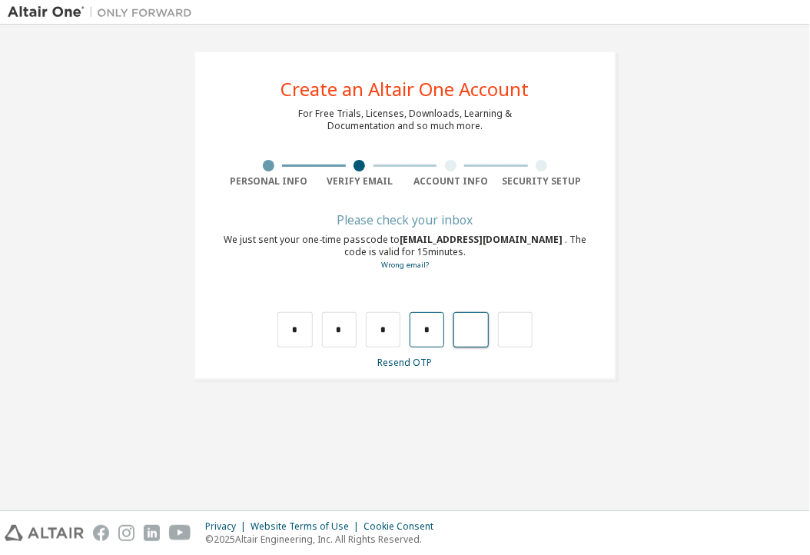
type input "*"
click at [460, 335] on input "*" at bounding box center [470, 329] width 35 height 35
type input "*"
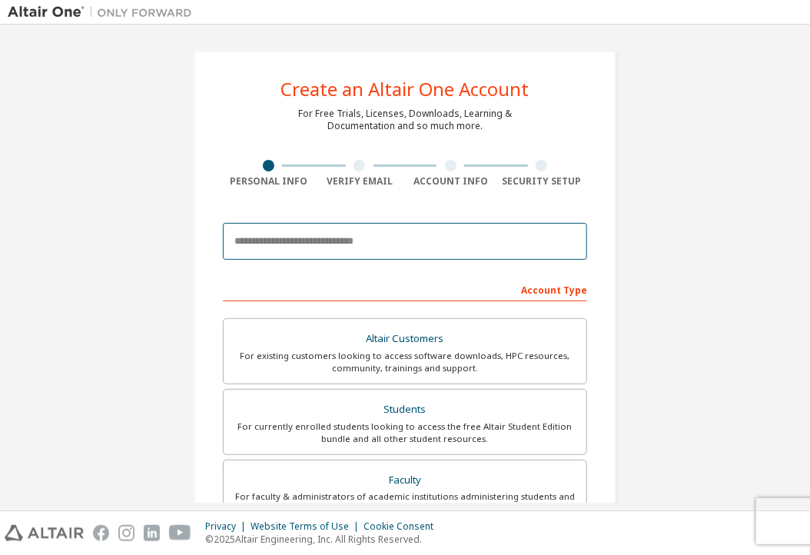
click at [330, 250] on input "email" at bounding box center [405, 241] width 364 height 37
type input "**********"
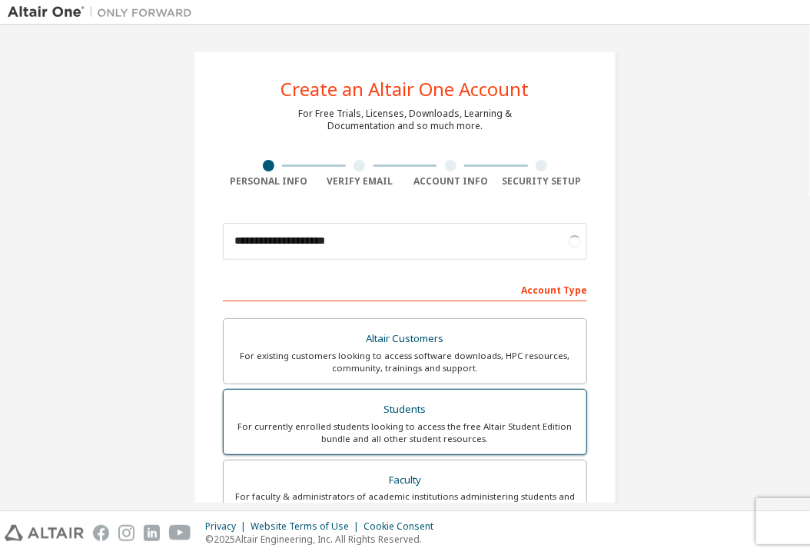
click at [369, 426] on div "For currently enrolled students looking to access the free Altair Student Editi…" at bounding box center [405, 432] width 344 height 25
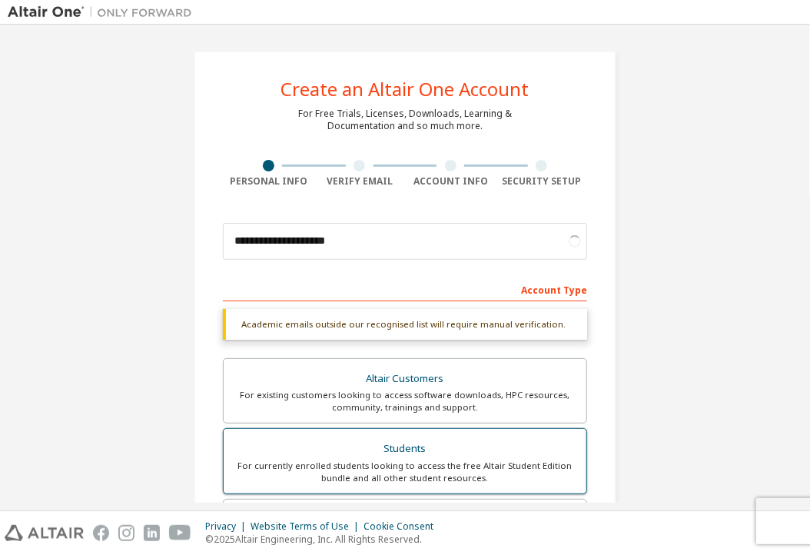
click at [367, 447] on div "Students" at bounding box center [405, 449] width 344 height 22
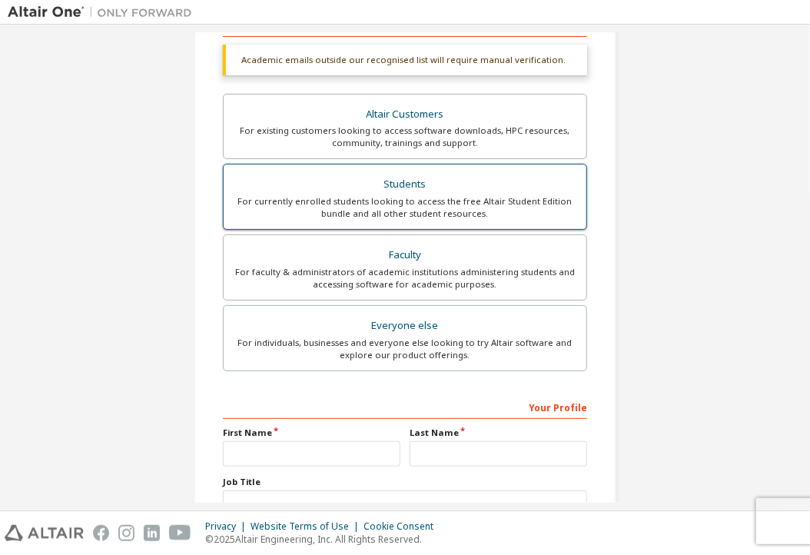
scroll to position [380, 0]
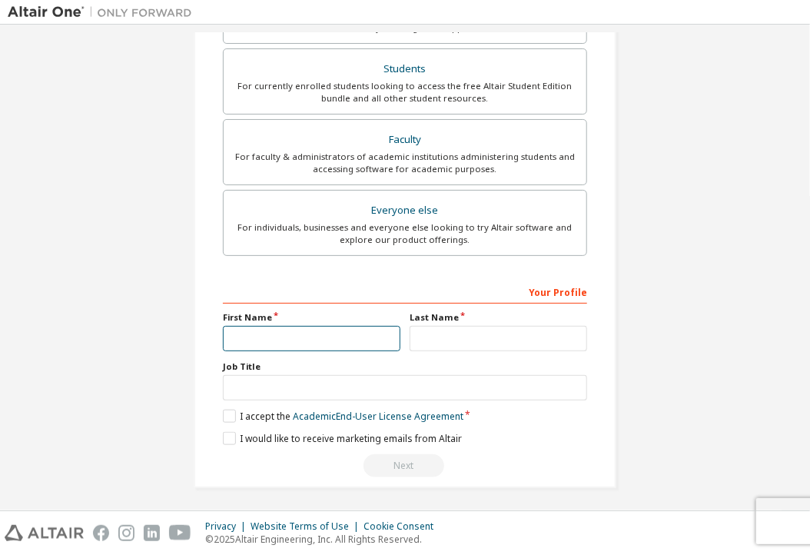
click at [334, 327] on input "text" at bounding box center [312, 338] width 178 height 25
type input "****"
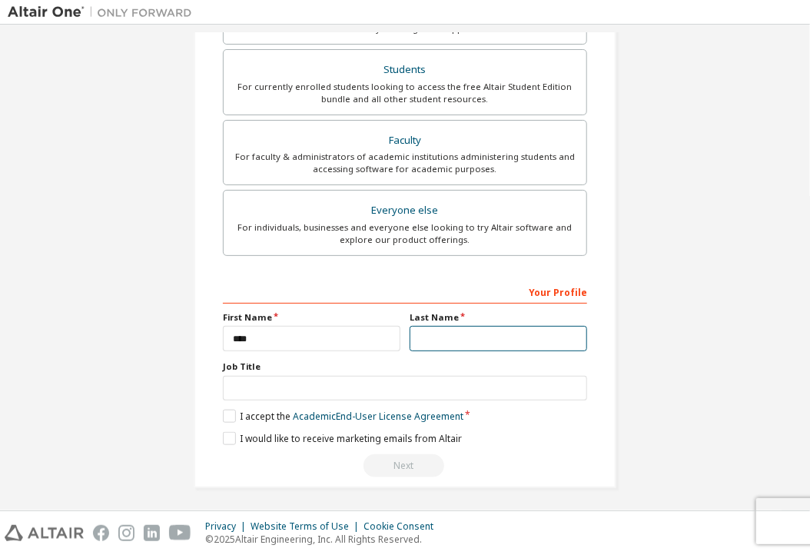
click at [432, 342] on input "text" at bounding box center [499, 338] width 178 height 25
type input "*********"
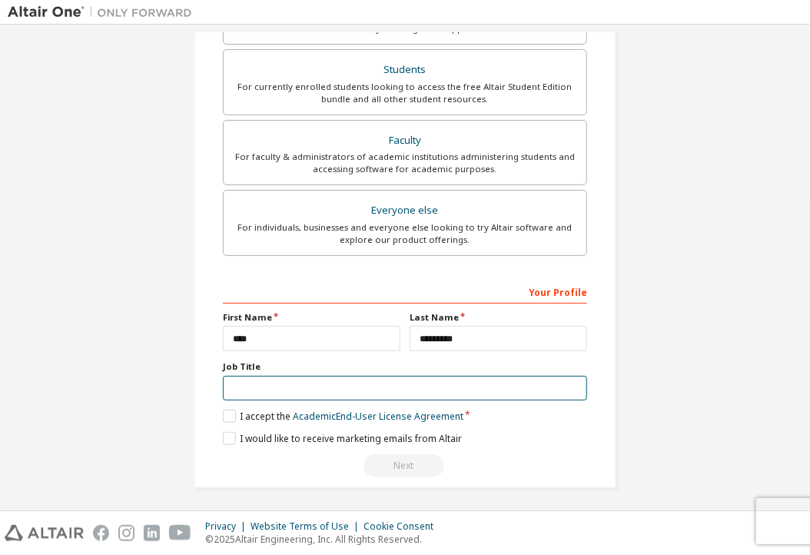
click at [422, 379] on input "text" at bounding box center [405, 388] width 364 height 25
type input "*******"
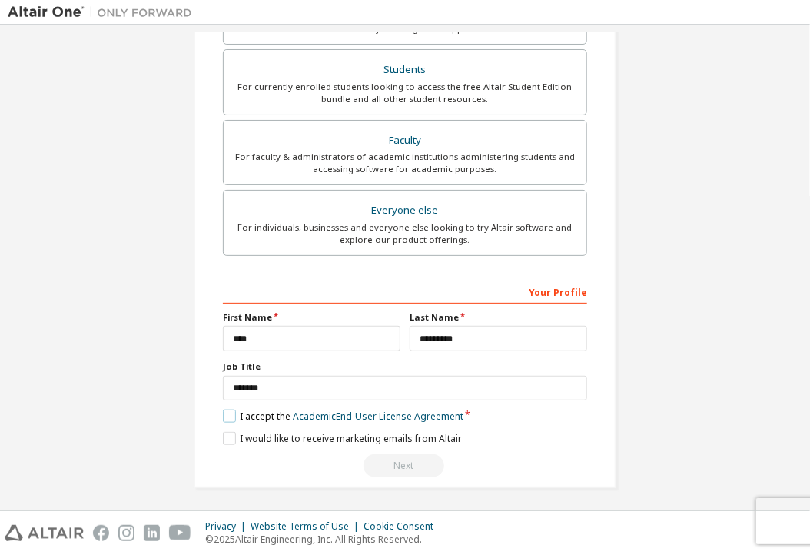
click at [224, 410] on label "I accept the Academic End-User License Agreement" at bounding box center [343, 416] width 241 height 13
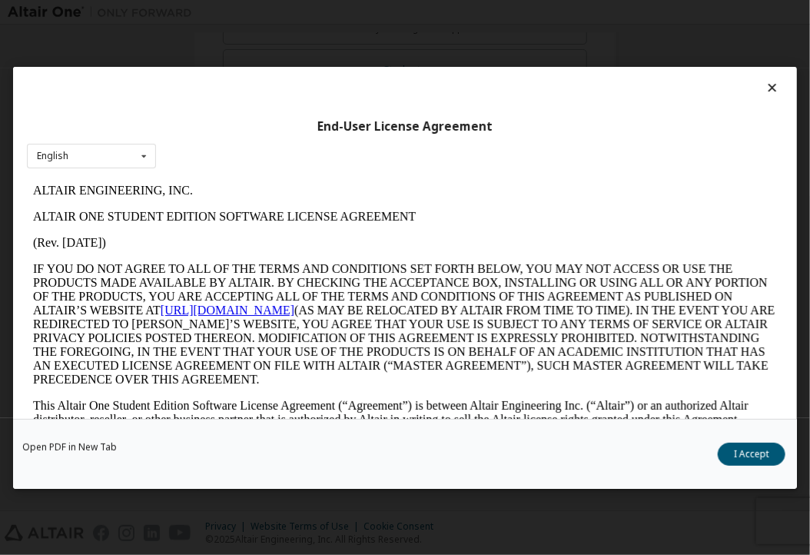
scroll to position [0, 0]
click at [732, 446] on button "I Accept" at bounding box center [752, 453] width 68 height 23
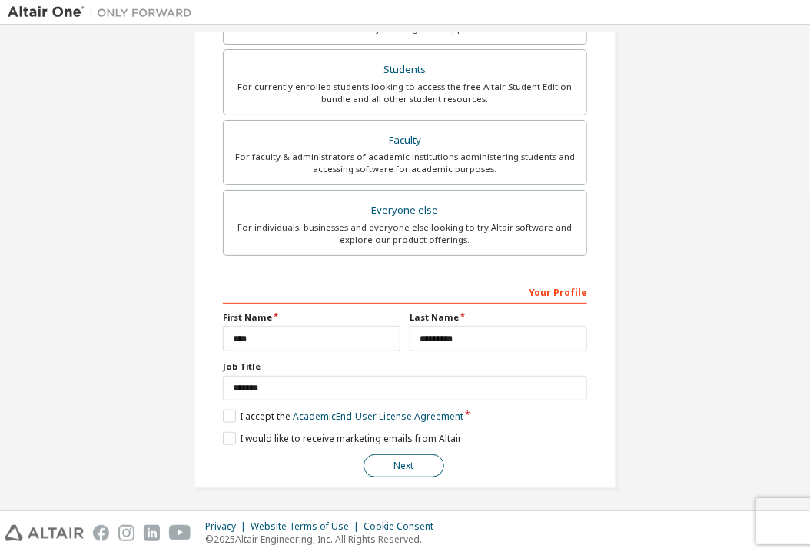
click at [417, 459] on button "Next" at bounding box center [403, 465] width 81 height 23
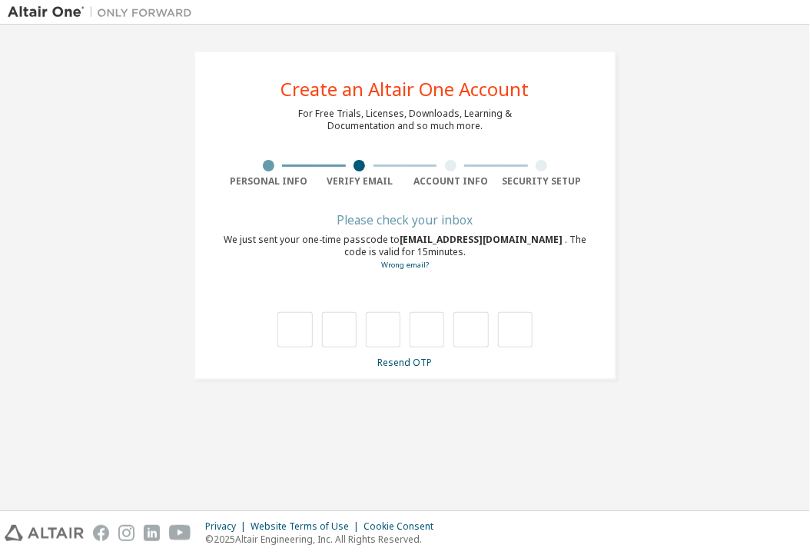
type input "*"
click at [341, 330] on input "*" at bounding box center [339, 329] width 35 height 35
type input "*"
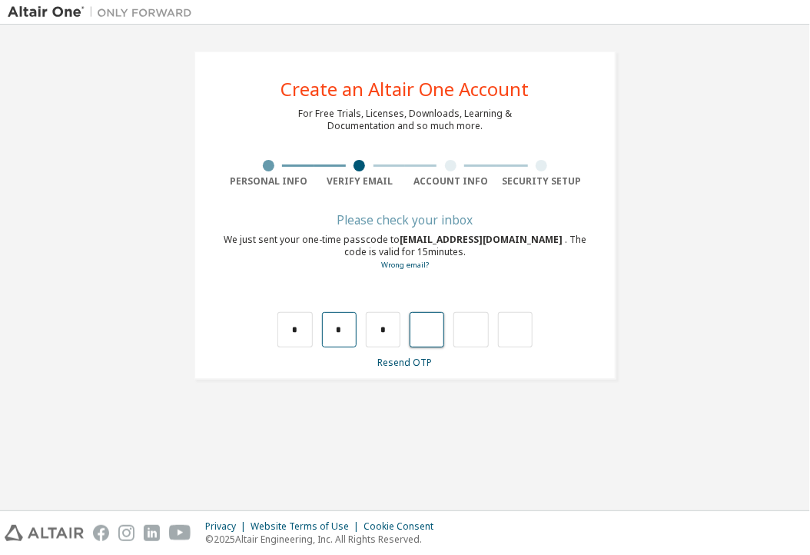
type input "*"
click at [351, 337] on input "*" at bounding box center [339, 329] width 35 height 35
click at [351, 337] on input "text" at bounding box center [339, 329] width 35 height 35
type input "*"
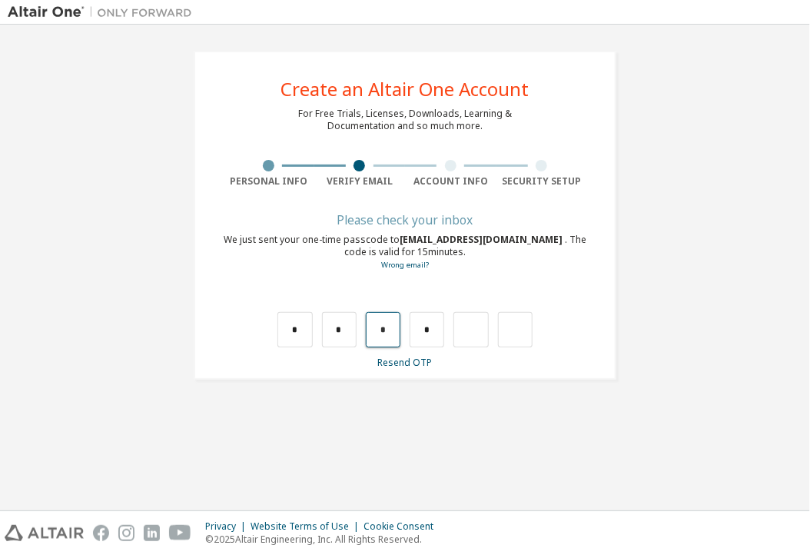
click at [392, 335] on input "*" at bounding box center [383, 329] width 35 height 35
click at [392, 335] on input "text" at bounding box center [383, 329] width 35 height 35
type input "*"
click at [433, 336] on input "*" at bounding box center [427, 329] width 35 height 35
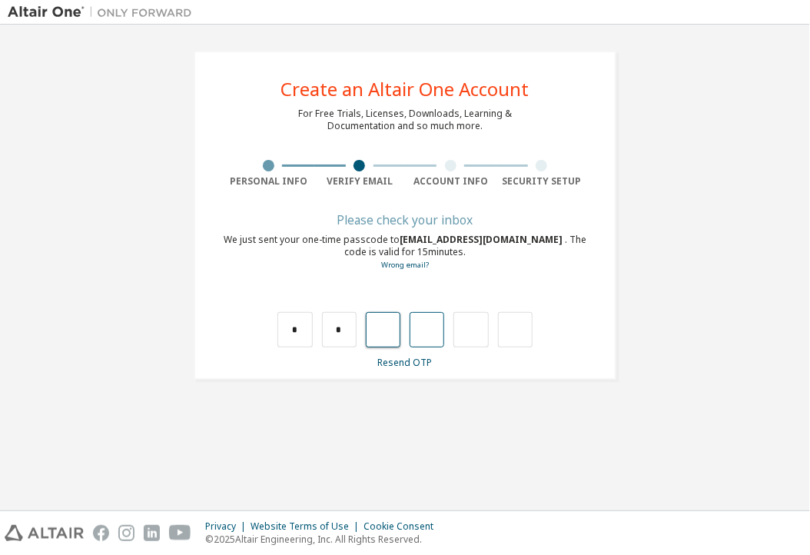
type input "*"
click at [483, 328] on input "*" at bounding box center [470, 329] width 35 height 35
type input "*"
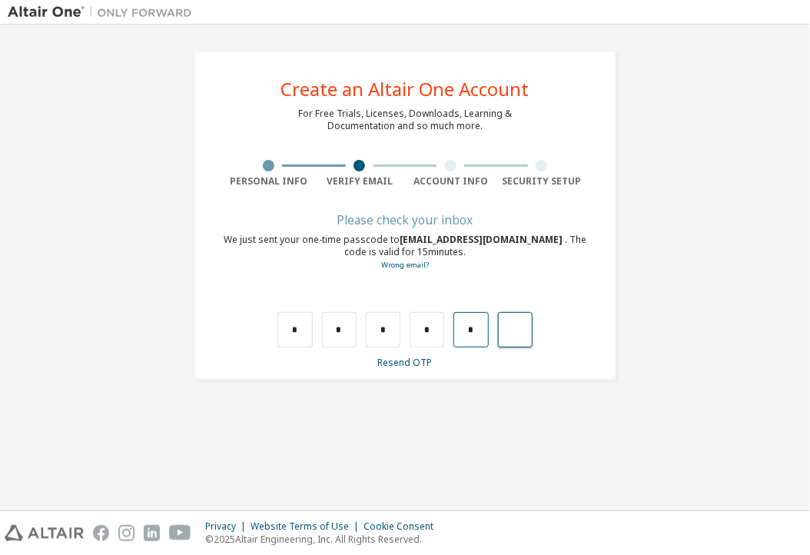
type input "*"
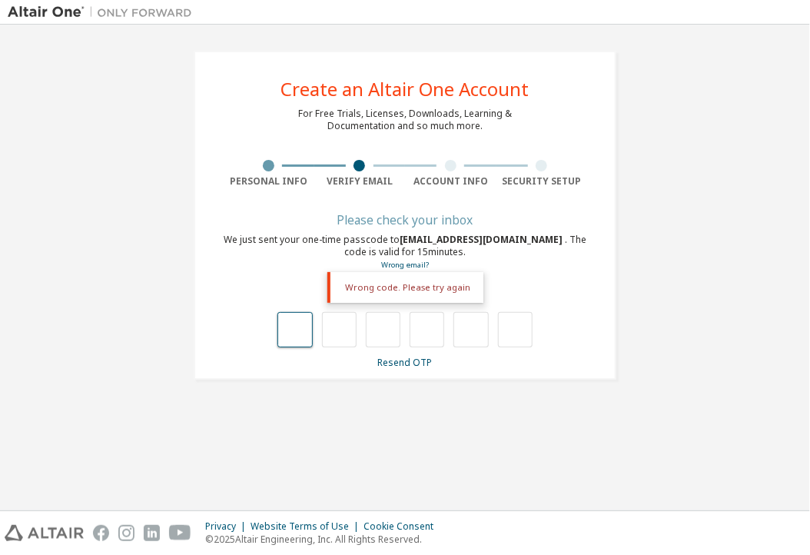
click at [289, 325] on input "text" at bounding box center [294, 329] width 35 height 35
type input "*"
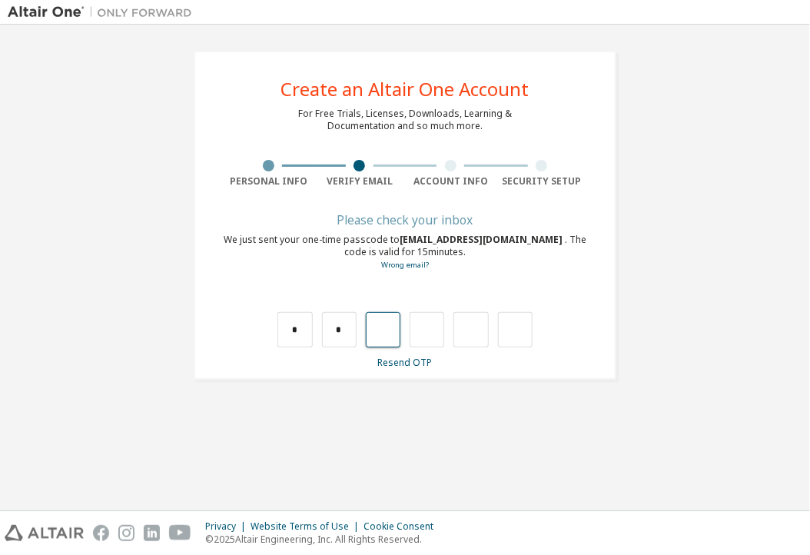
click at [384, 327] on input "text" at bounding box center [383, 329] width 35 height 35
type input "*"
click at [429, 323] on input "*" at bounding box center [427, 329] width 35 height 35
type input "*"
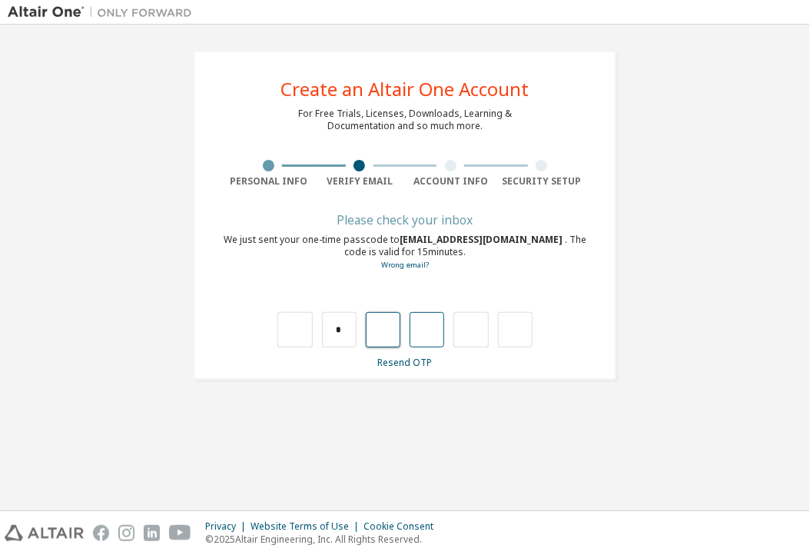
type input "*"
click at [509, 337] on input "text" at bounding box center [515, 329] width 35 height 35
type input "**"
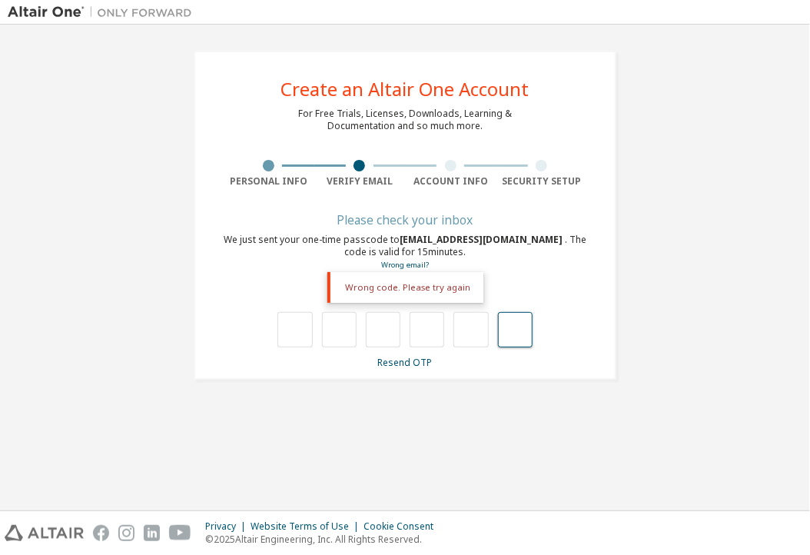
click at [518, 324] on input "text" at bounding box center [515, 329] width 35 height 35
type input "***"
click at [473, 335] on input "text" at bounding box center [470, 329] width 35 height 35
type input "*"
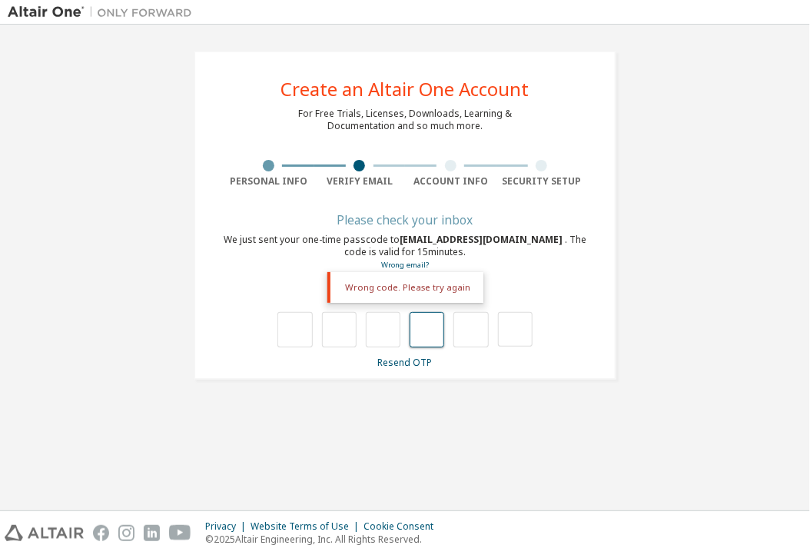
click at [426, 334] on input "text" at bounding box center [427, 329] width 35 height 35
type input "*"
click at [486, 324] on input "*" at bounding box center [470, 329] width 35 height 35
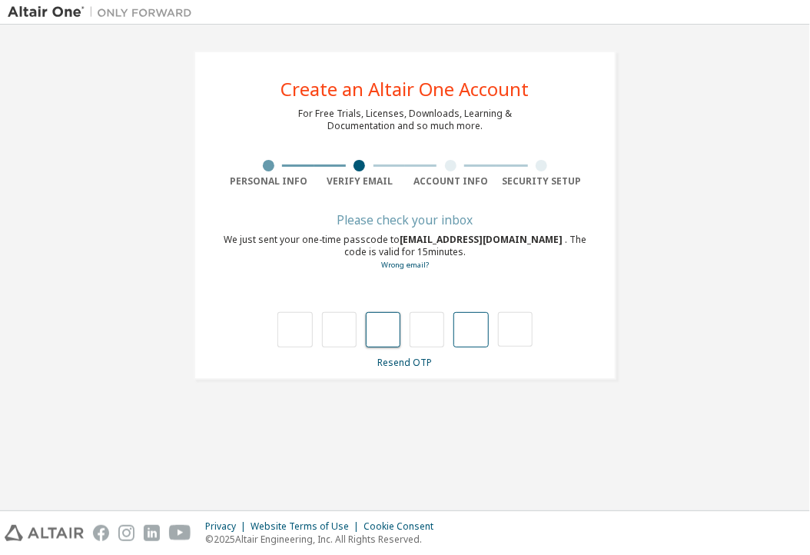
type input "*"
click at [622, 297] on div "**********" at bounding box center [405, 215] width 460 height 366
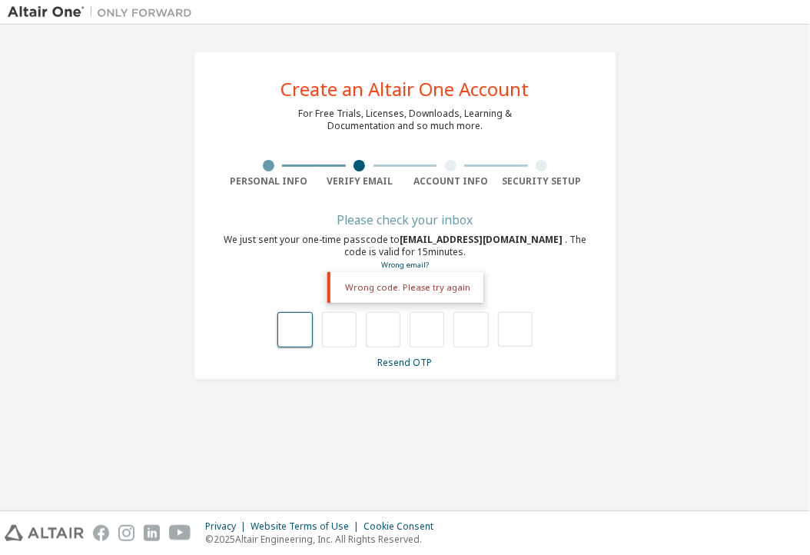
click at [290, 323] on input "text" at bounding box center [294, 329] width 35 height 35
type input "*"
click at [311, 330] on input "*" at bounding box center [294, 329] width 35 height 35
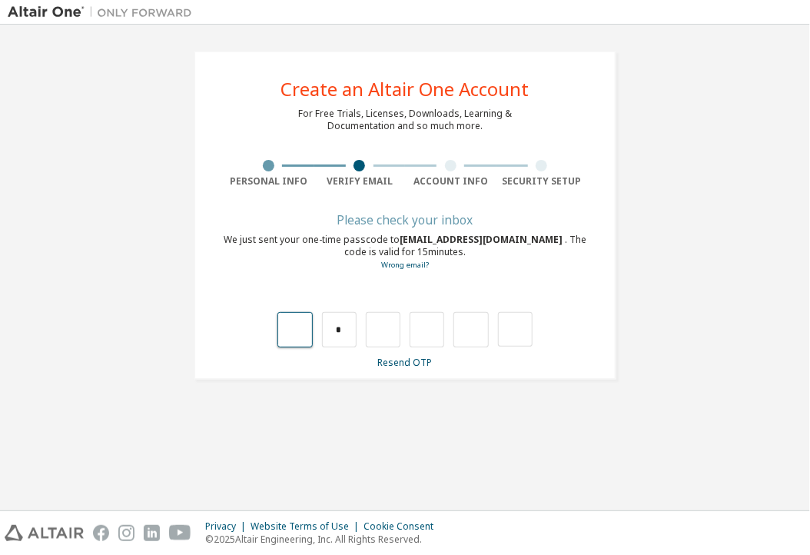
type input "*"
click at [350, 324] on input "*" at bounding box center [339, 329] width 35 height 35
type input "*"
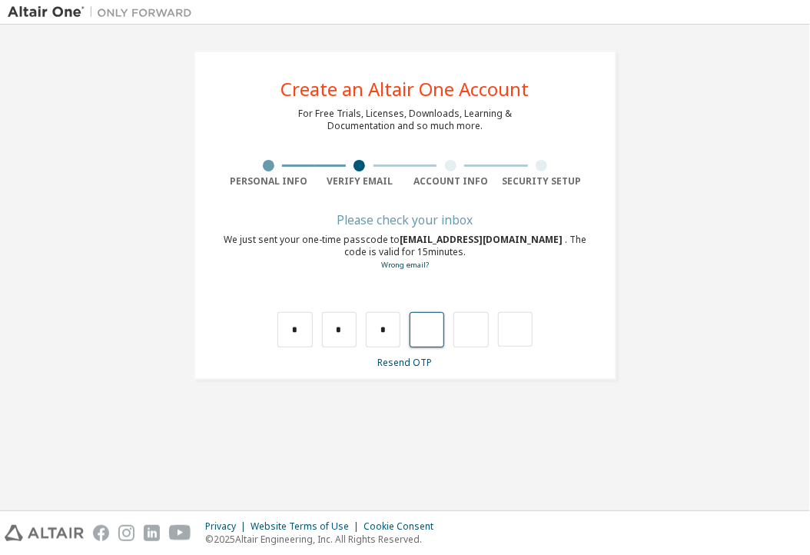
type input "*"
click at [350, 334] on input "*" at bounding box center [339, 329] width 35 height 35
click at [350, 334] on input "text" at bounding box center [339, 329] width 35 height 35
type input "*"
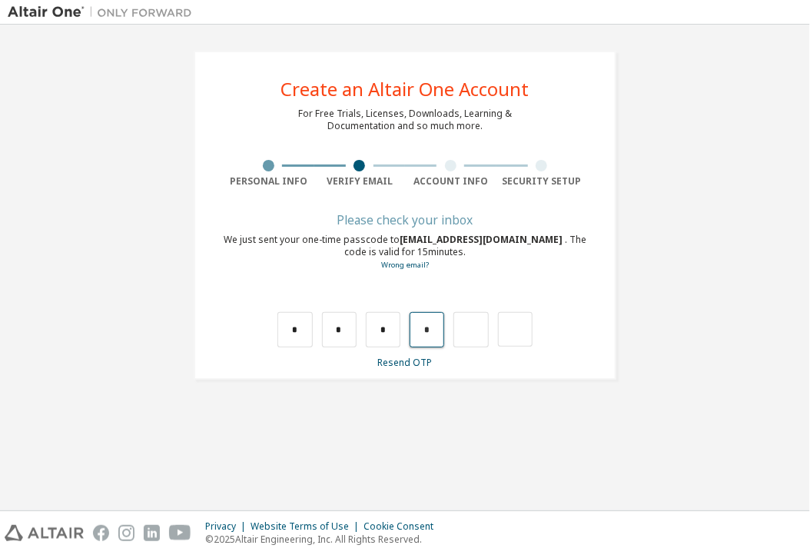
click at [440, 327] on input "*" at bounding box center [427, 329] width 35 height 35
click at [440, 327] on input "text" at bounding box center [427, 329] width 35 height 35
type input "*"
click at [489, 340] on div "* * * * *" at bounding box center [404, 329] width 254 height 35
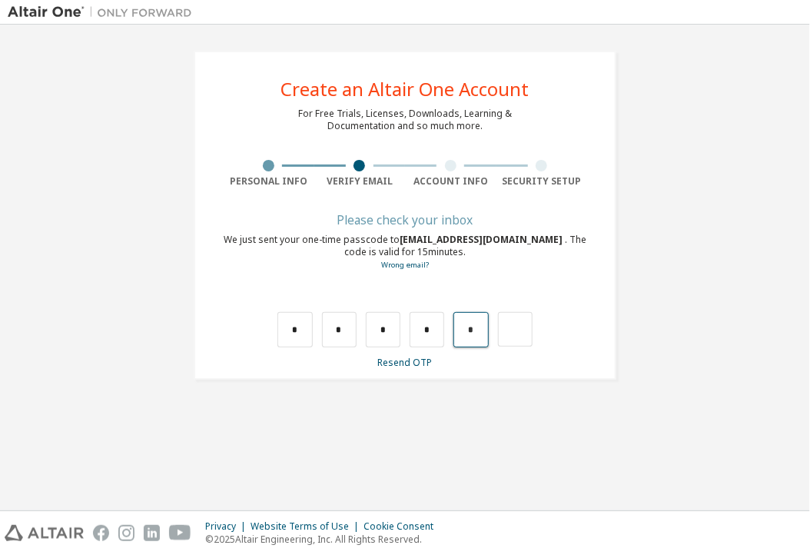
click at [470, 323] on input "*" at bounding box center [470, 329] width 35 height 35
click at [479, 329] on input "*" at bounding box center [470, 329] width 35 height 35
click at [479, 329] on input "text" at bounding box center [470, 329] width 35 height 35
type input "*"
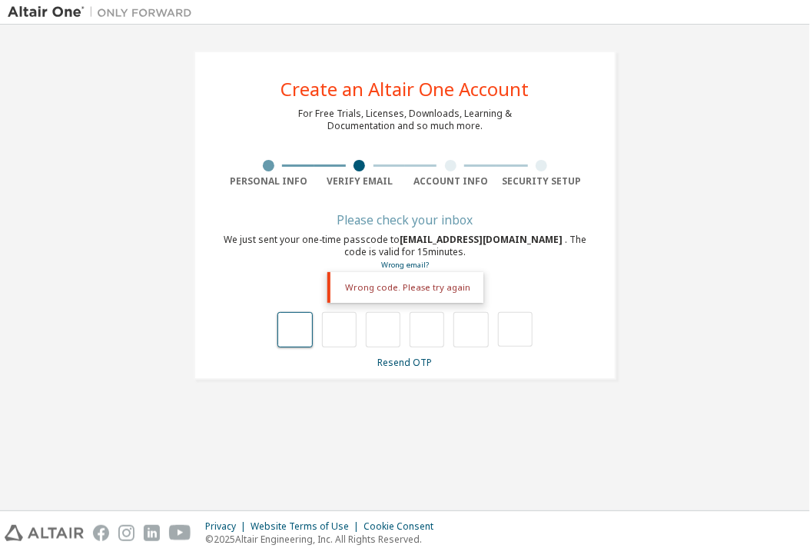
click at [299, 340] on input "text" at bounding box center [294, 329] width 35 height 35
